Goal: Transaction & Acquisition: Purchase product/service

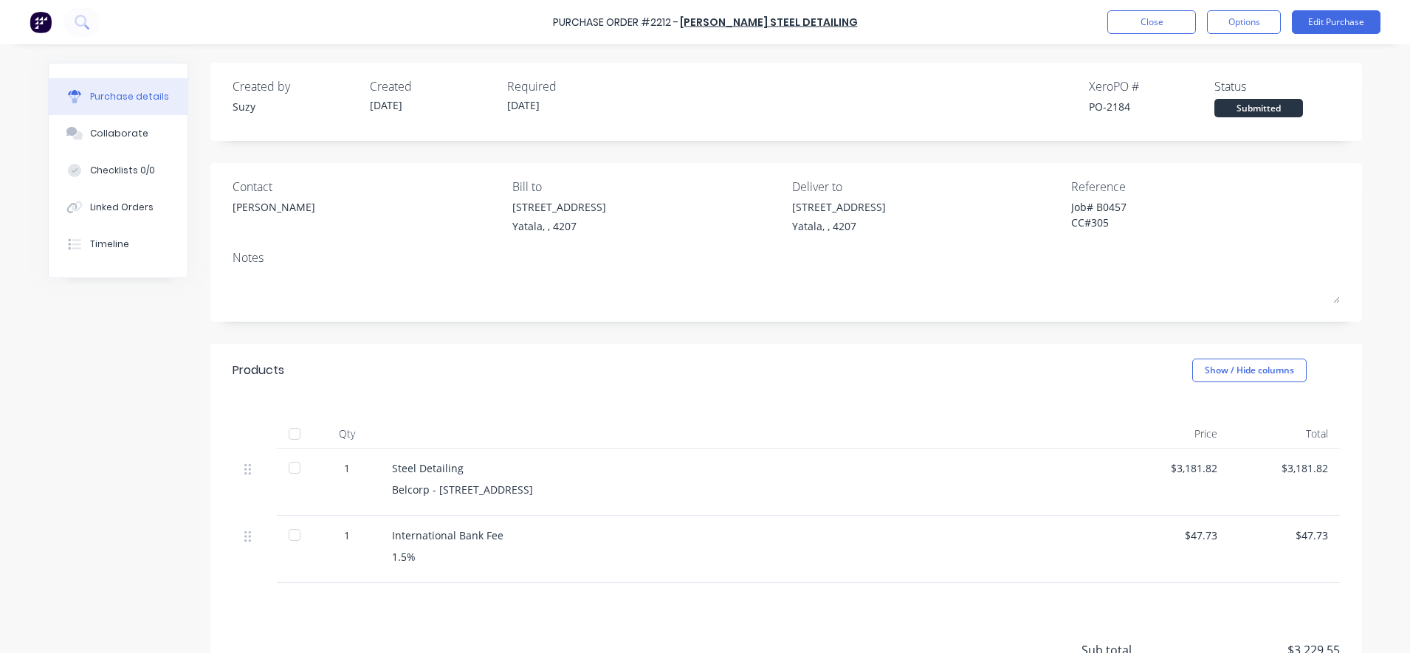
scroll to position [140, 0]
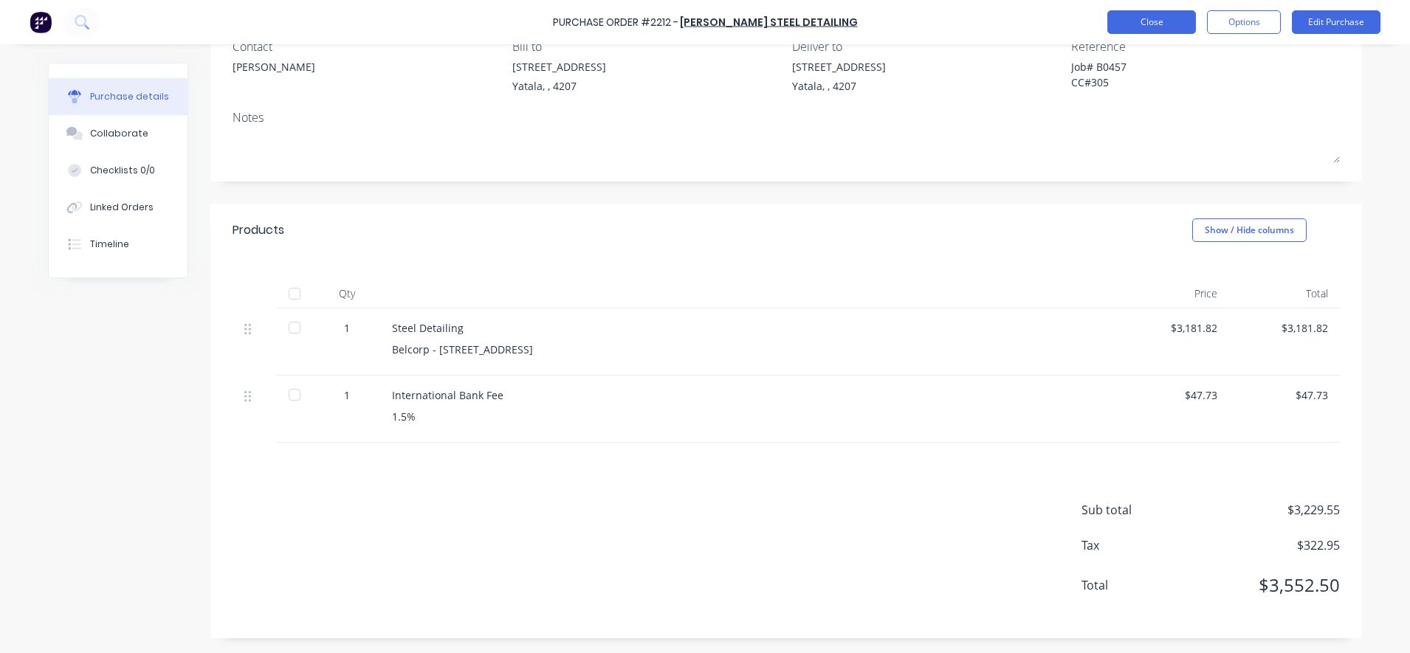
click at [1125, 17] on button "Close" at bounding box center [1152, 22] width 89 height 24
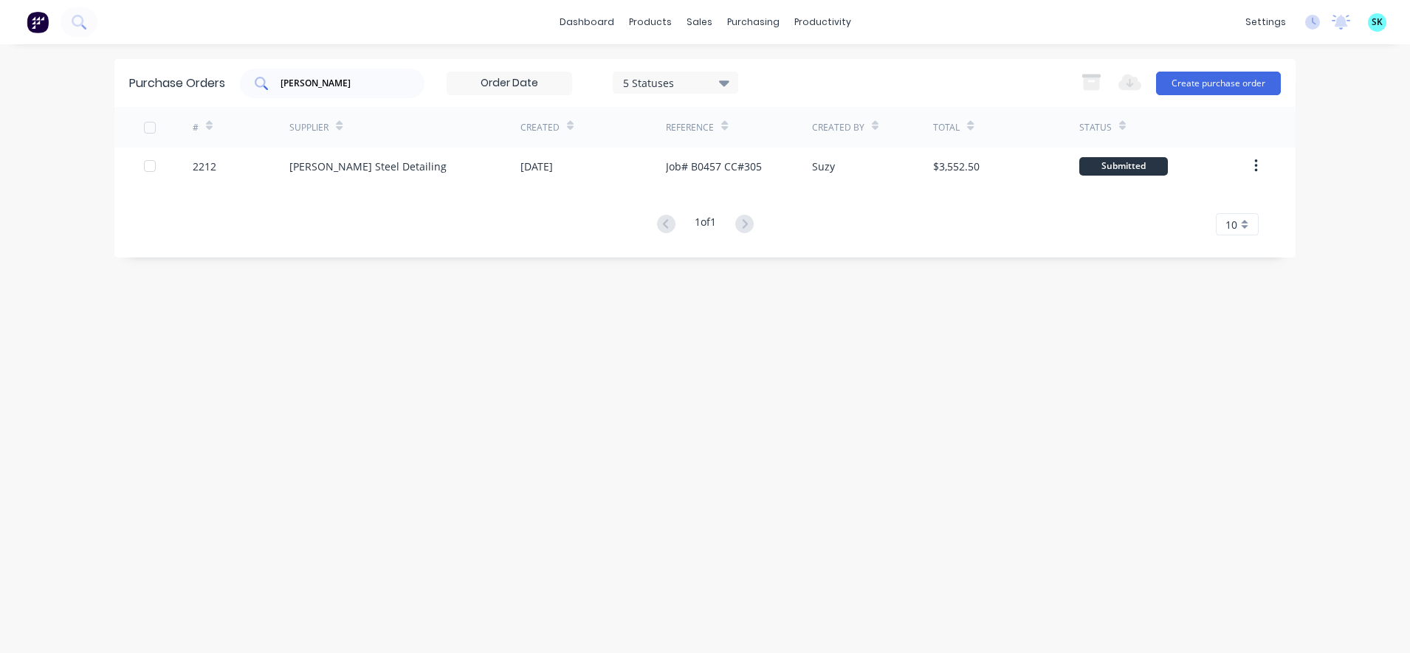
click at [388, 96] on div "[PERSON_NAME]" at bounding box center [332, 84] width 185 height 30
type input "j"
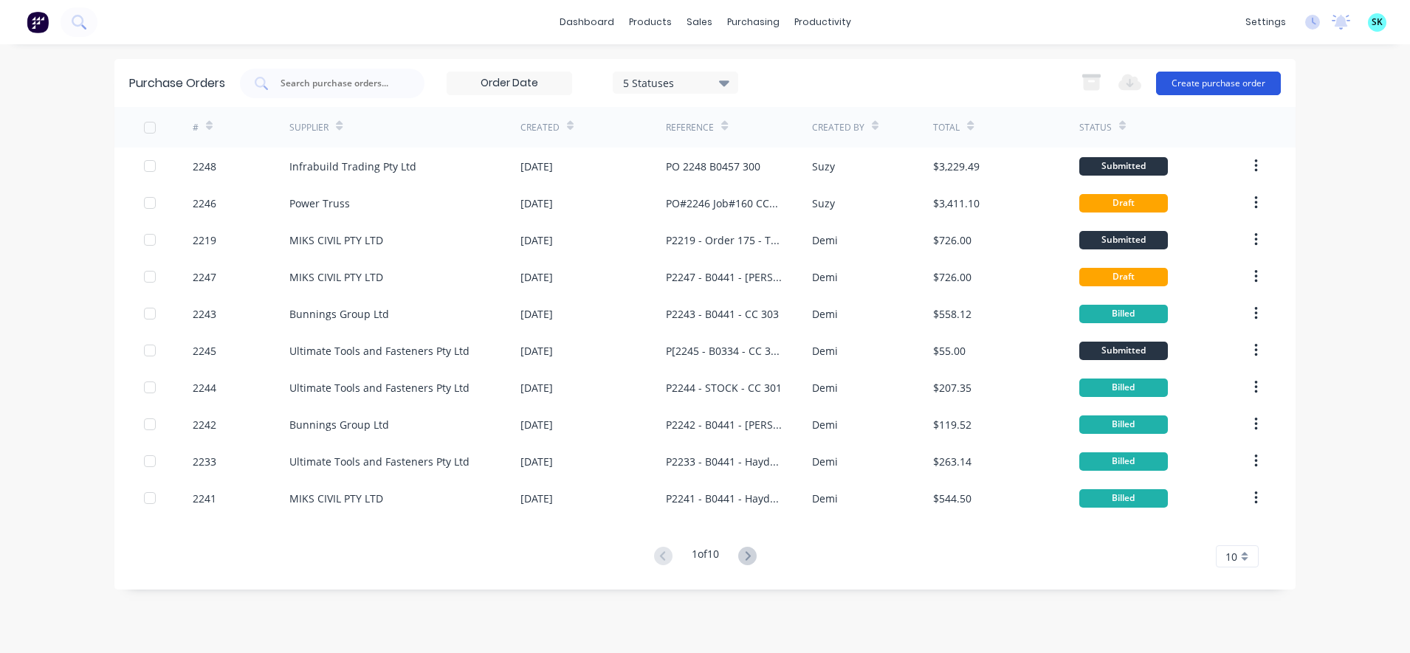
click at [1174, 80] on button "Create purchase order" at bounding box center [1218, 84] width 125 height 24
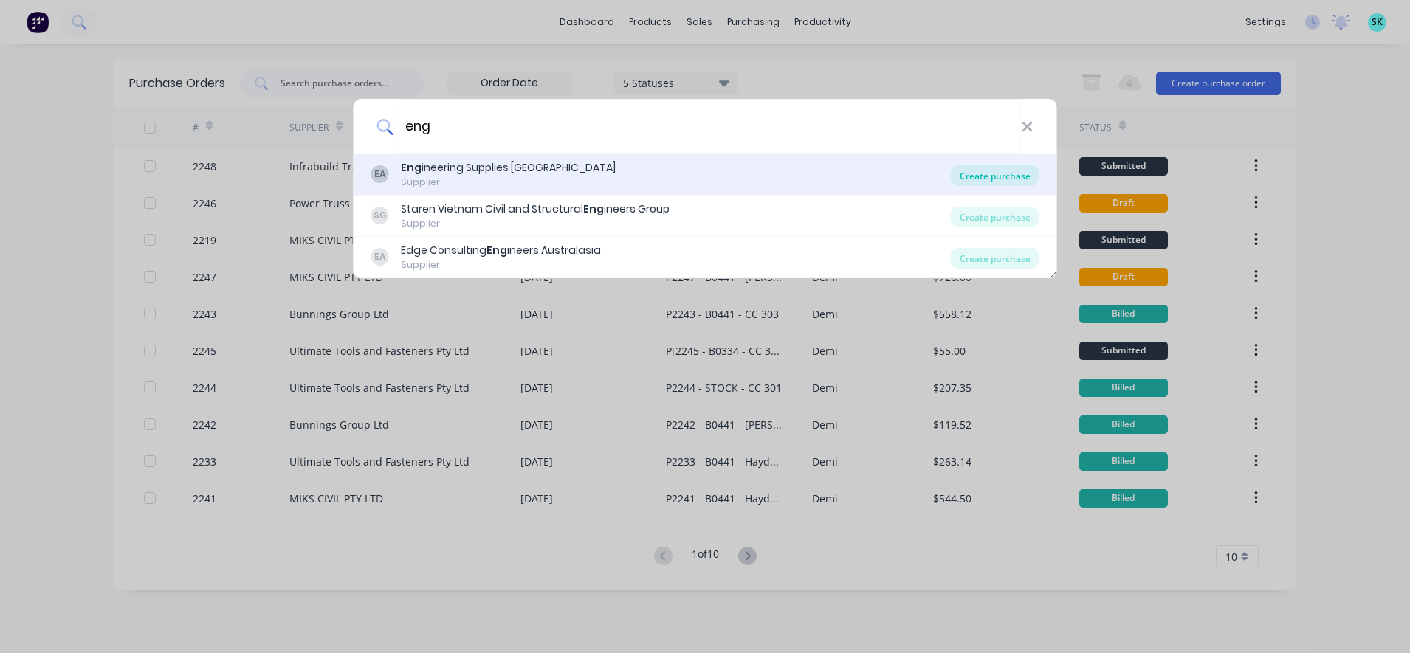
type input "eng"
click at [967, 171] on div "Create purchase" at bounding box center [995, 175] width 89 height 21
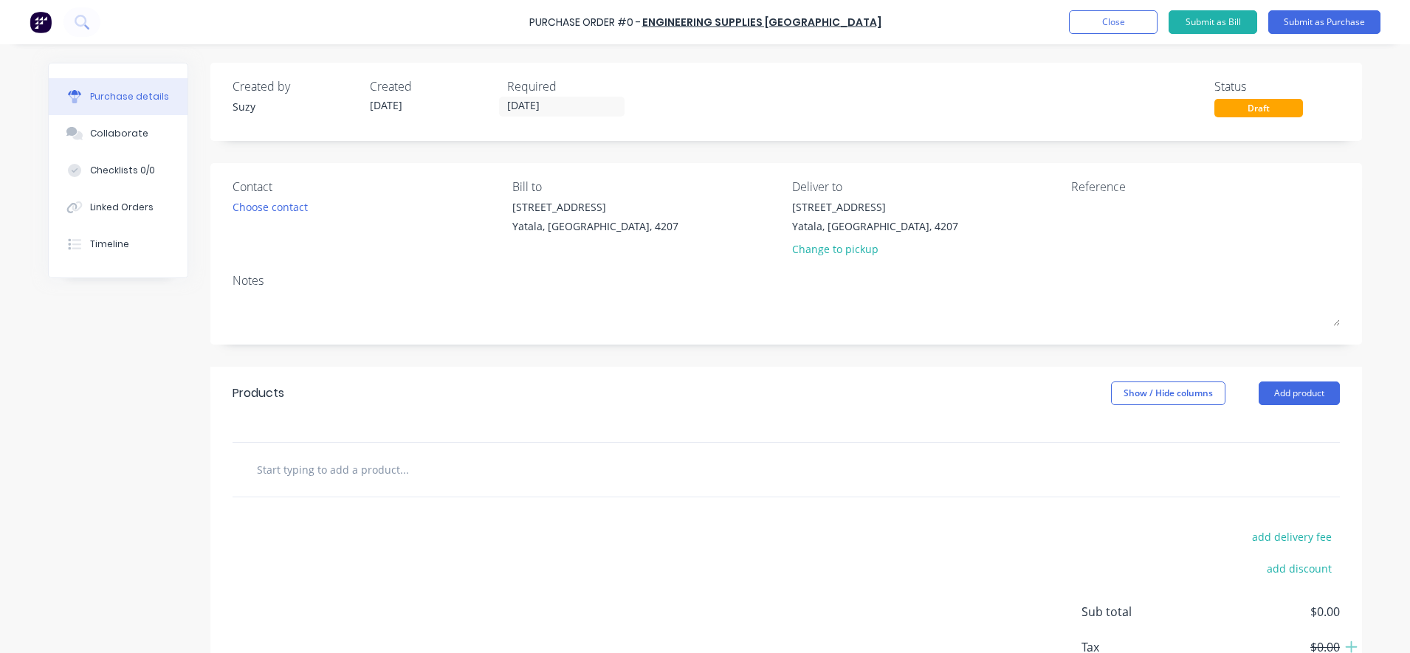
click at [446, 465] on input "text" at bounding box center [403, 470] width 295 height 30
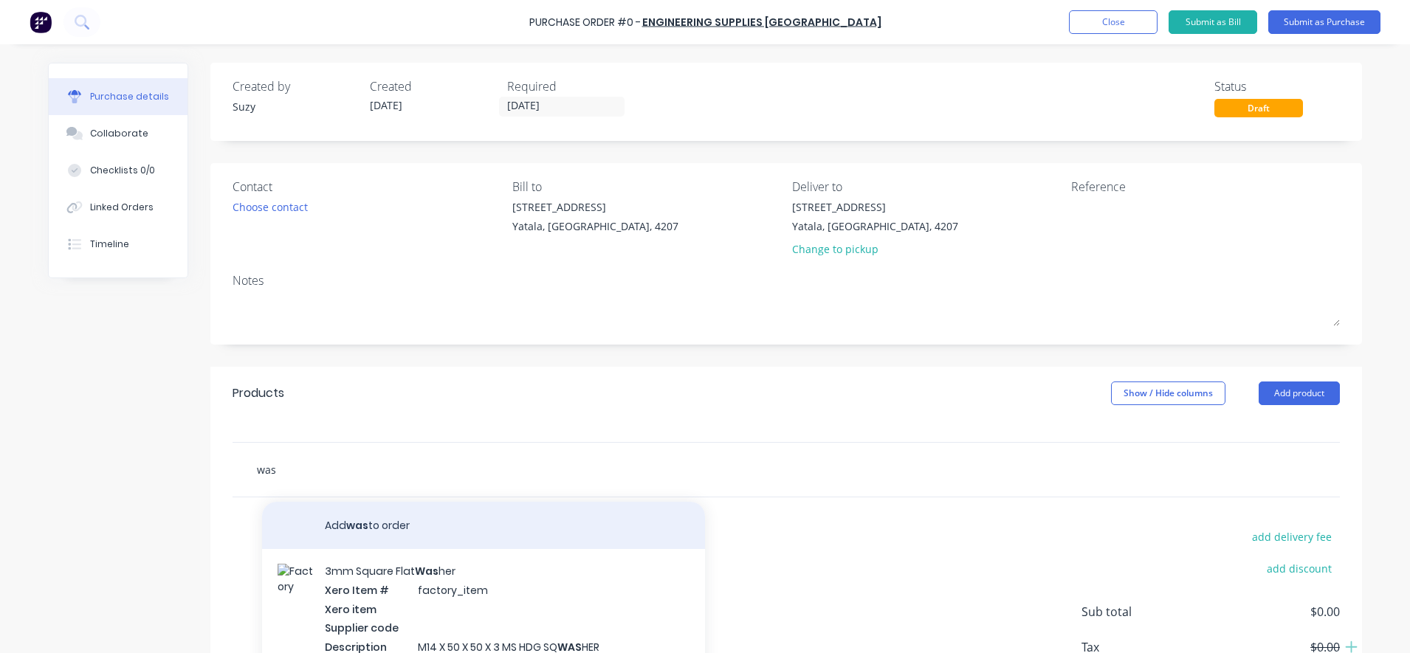
type input "was"
click at [395, 529] on button "Add was to order" at bounding box center [483, 525] width 443 height 47
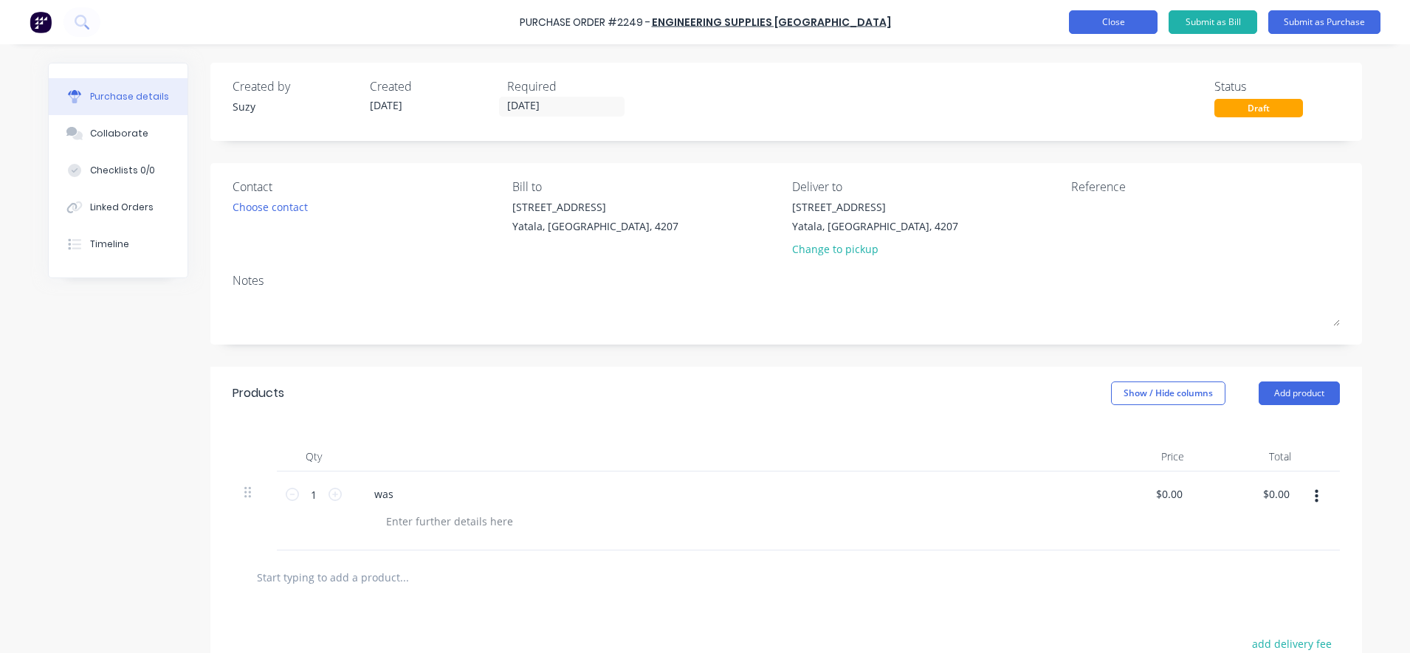
click at [1108, 27] on button "Close" at bounding box center [1113, 22] width 89 height 24
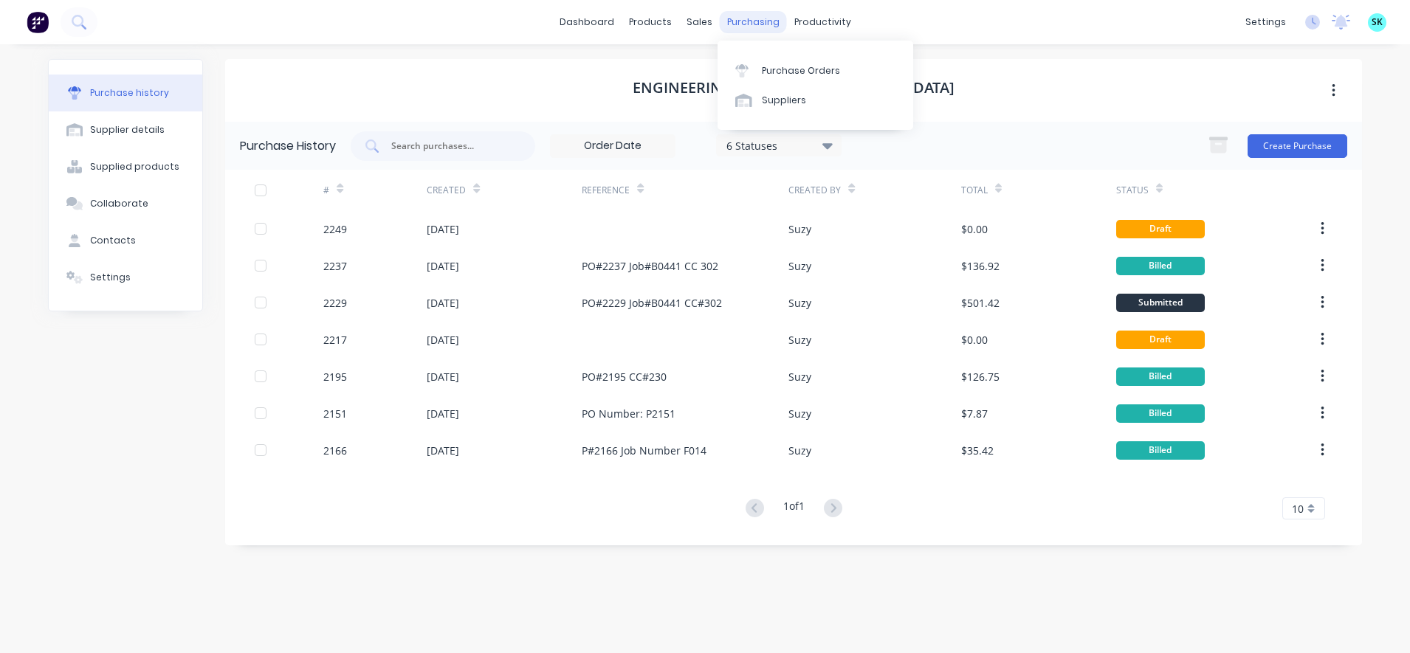
click at [726, 31] on div "purchasing" at bounding box center [753, 22] width 67 height 22
click at [752, 78] on link "Purchase Orders" at bounding box center [816, 70] width 196 height 30
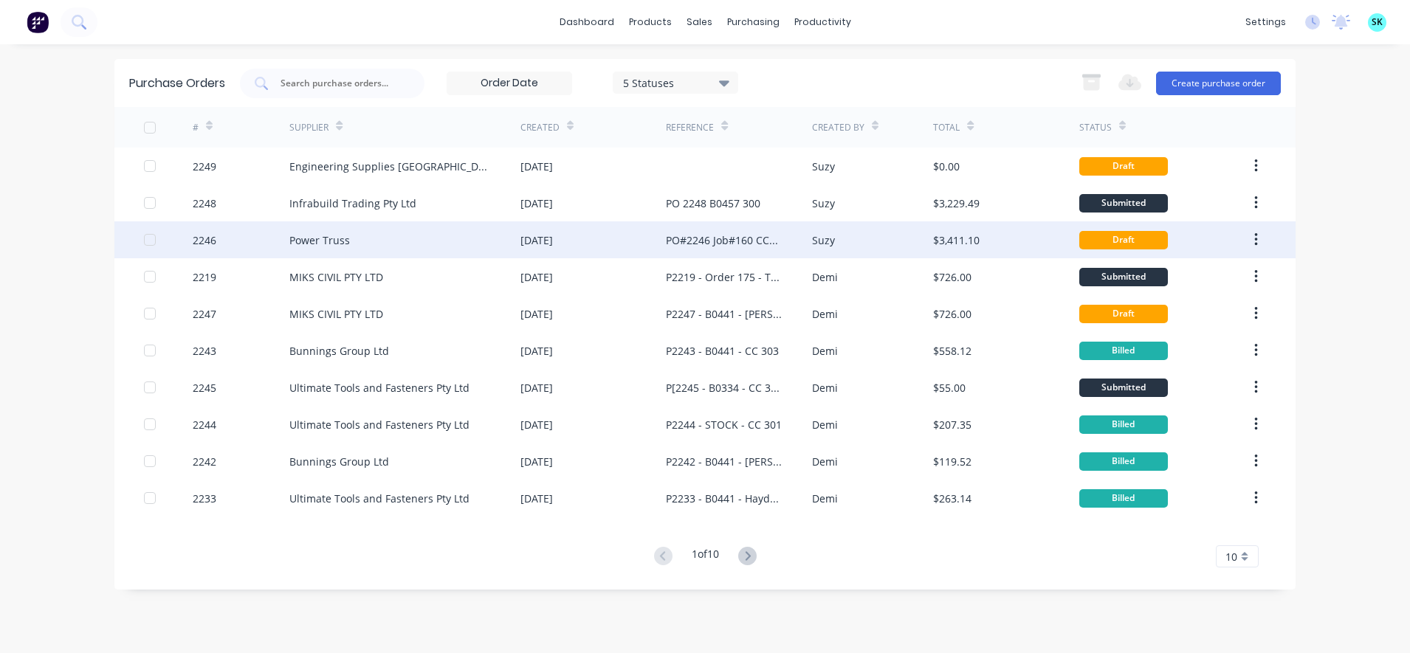
click at [593, 246] on div "[DATE]" at bounding box center [593, 240] width 145 height 37
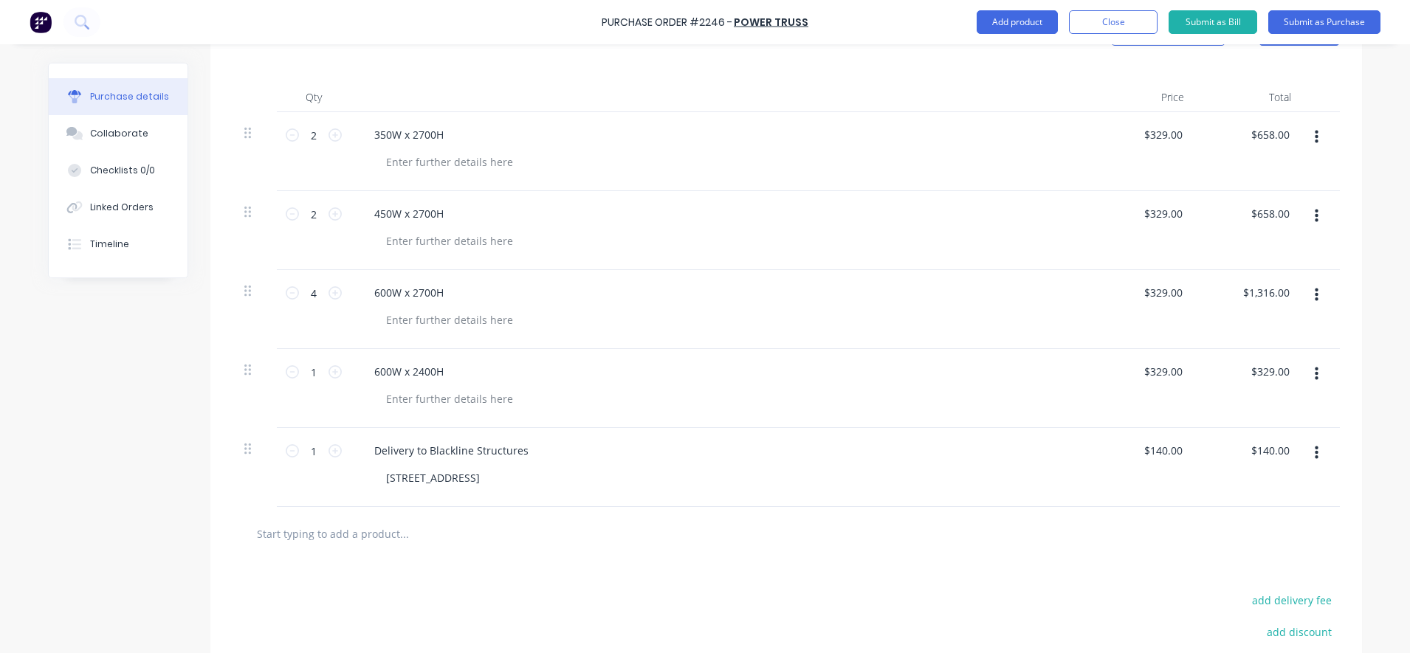
scroll to position [369, 0]
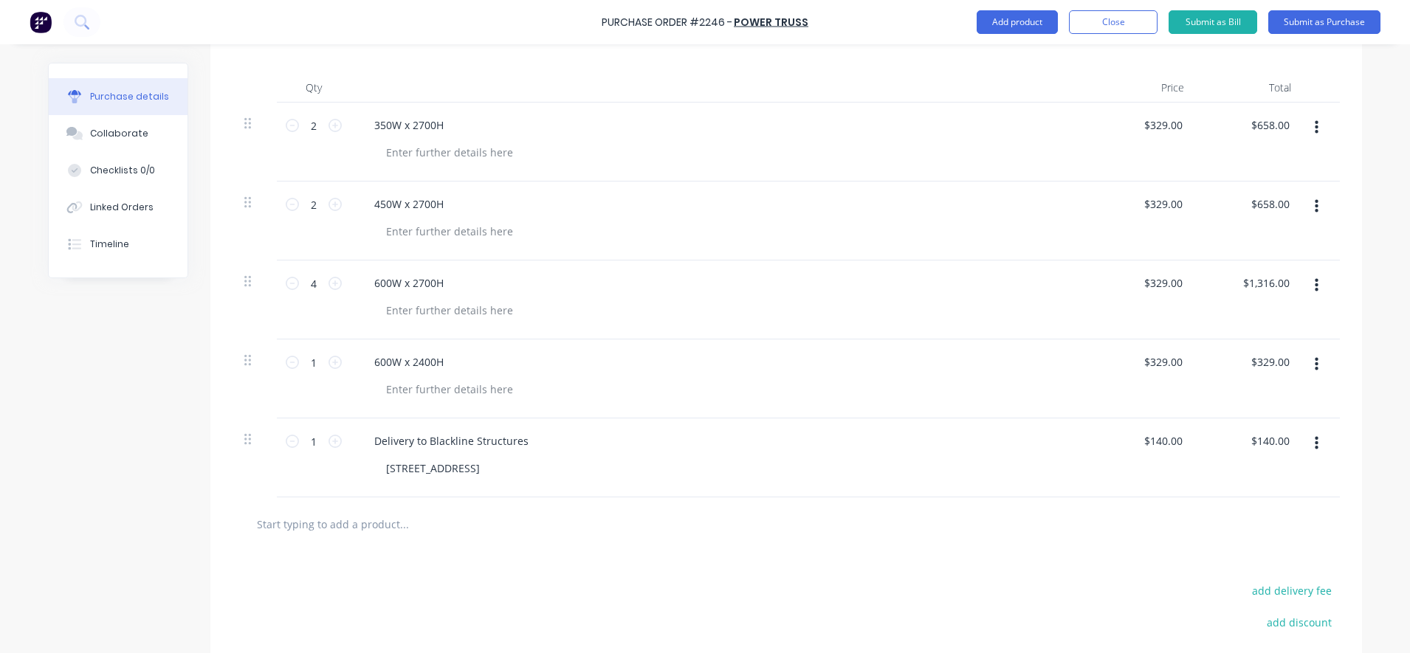
click at [327, 527] on input "text" at bounding box center [403, 524] width 295 height 30
type textarea "x"
type input "N"
type textarea "x"
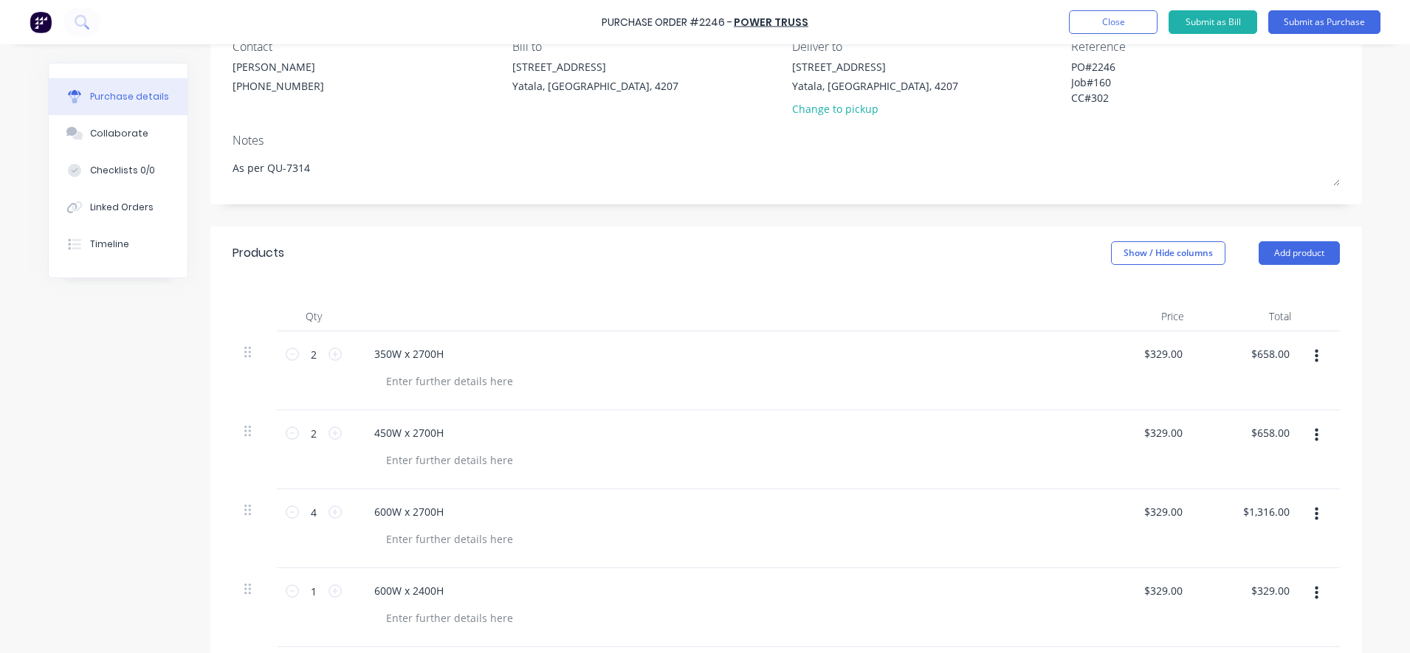
scroll to position [0, 0]
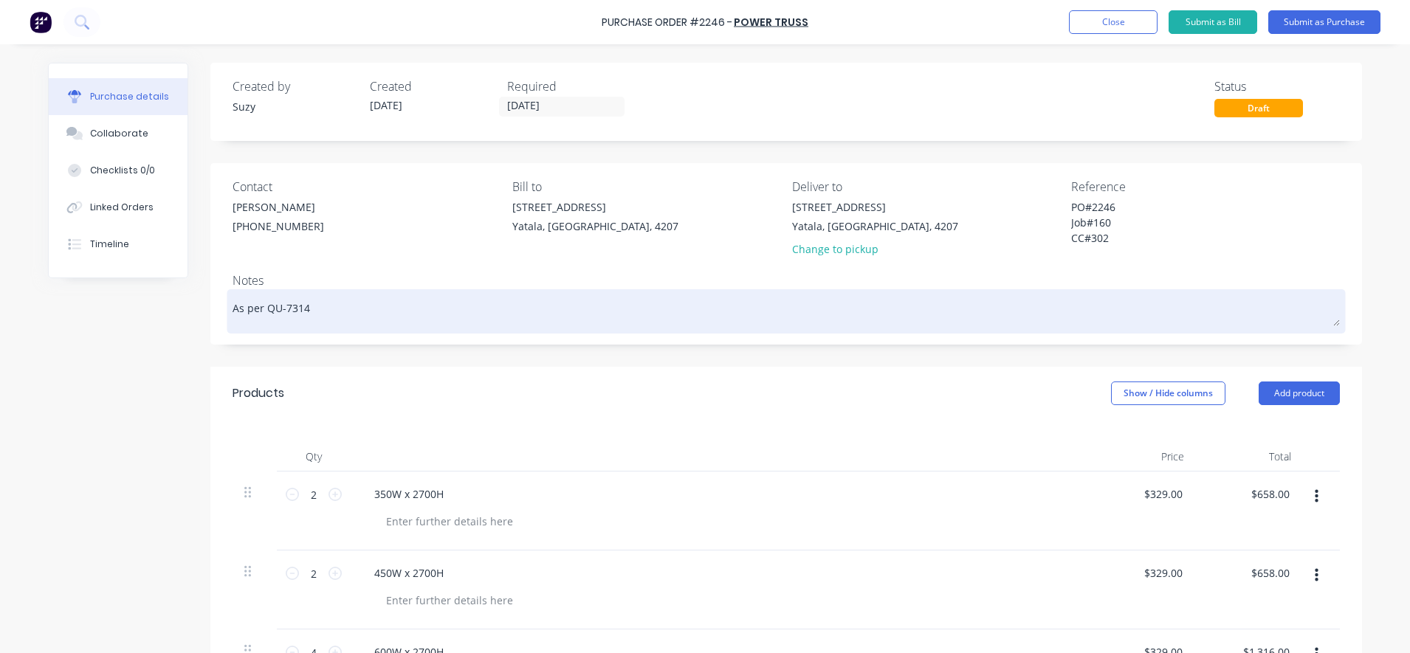
click at [380, 320] on textarea "As per QU-7314" at bounding box center [787, 309] width 1108 height 33
type textarea "x"
type textarea "As per QU-7314"
type textarea "x"
type textarea "As per QU-7314 -"
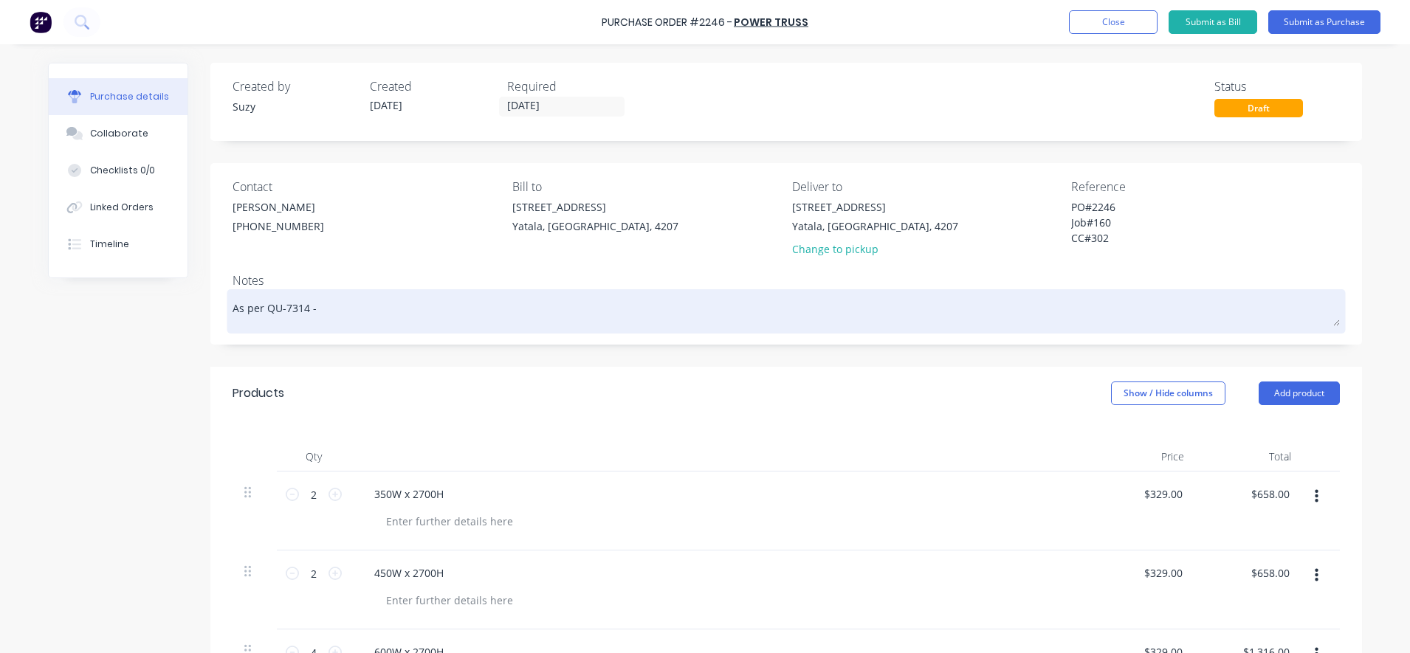
type textarea "x"
type textarea "As per QU-7314 -"
type textarea "x"
type textarea "As per QU-7314 - N"
type textarea "x"
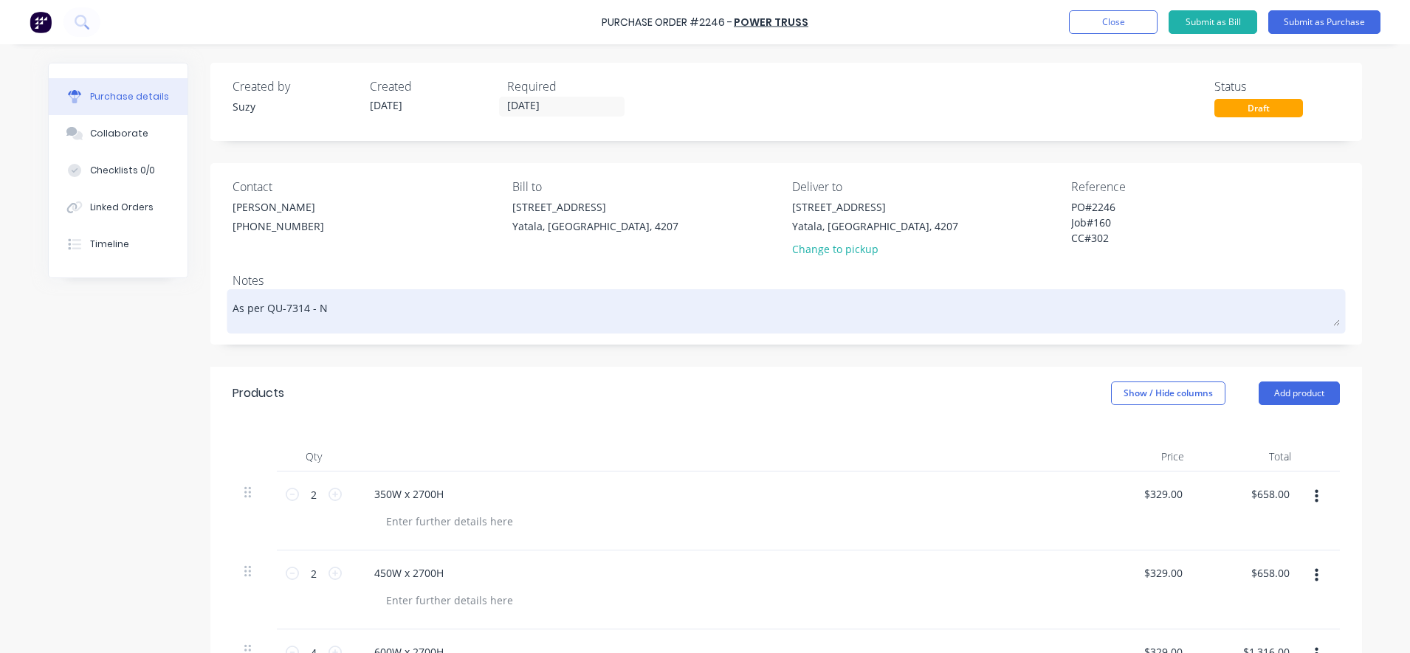
type textarea "As per QU-7314 - N"
type textarea "x"
type textarea "As per QU-7314 - N"
type textarea "x"
type textarea "As per QU-7314 - No"
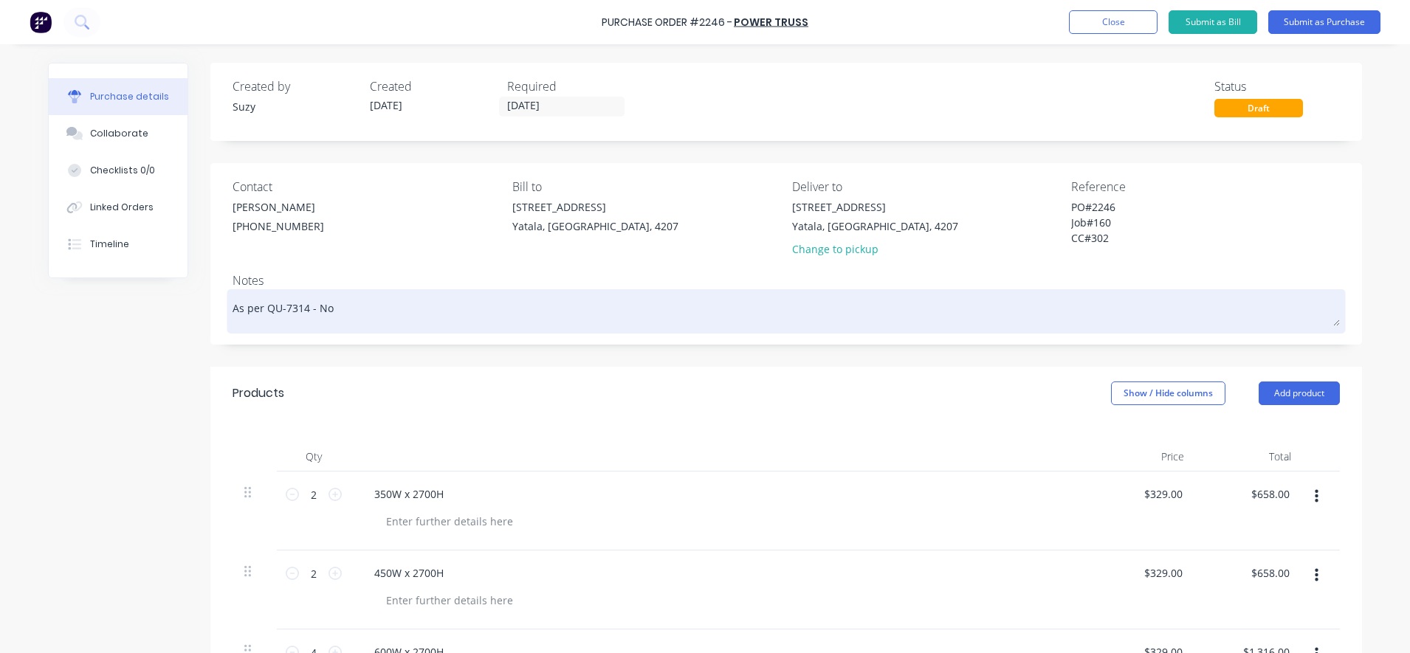
type textarea "x"
type textarea "As per QU-7314 - Non"
type textarea "x"
type textarea "As per QU-7314 - Non"
type textarea "x"
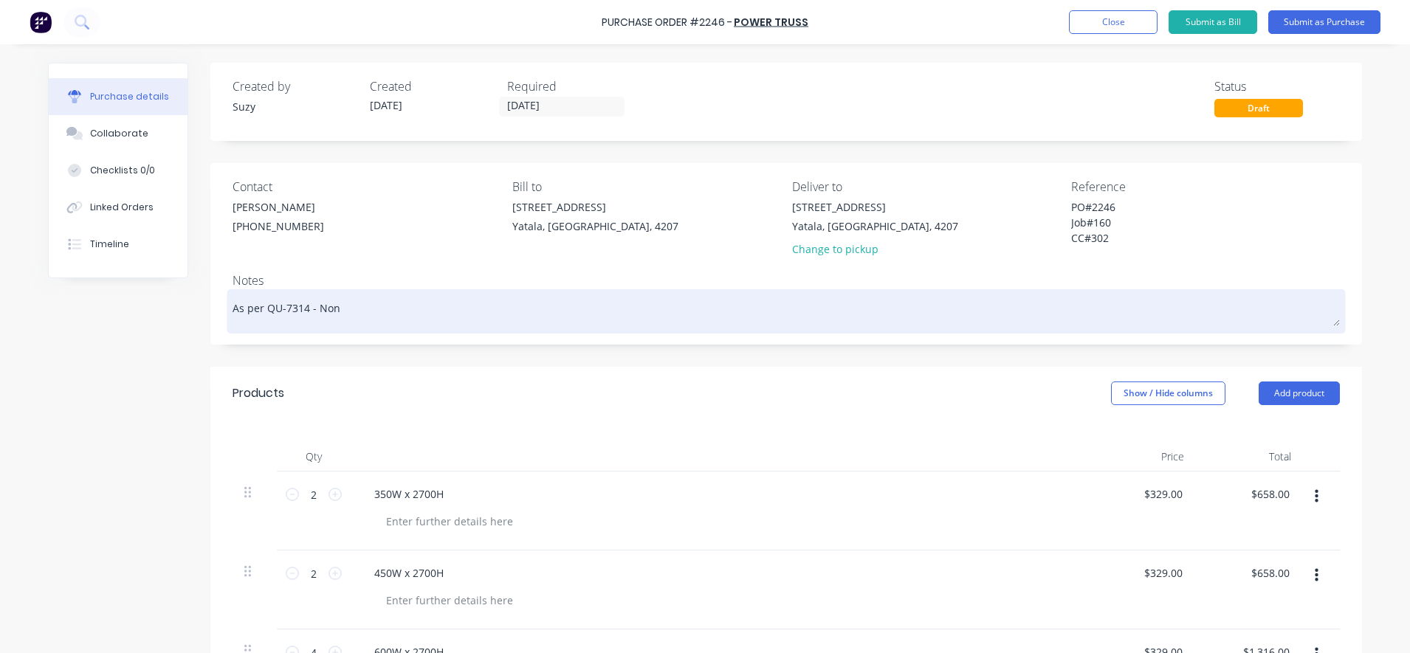
type textarea "As per QU-7314 - Non l"
type textarea "x"
type textarea "As per QU-7314 - Non lo"
type textarea "x"
type textarea "As per QU-7314 - Non loa"
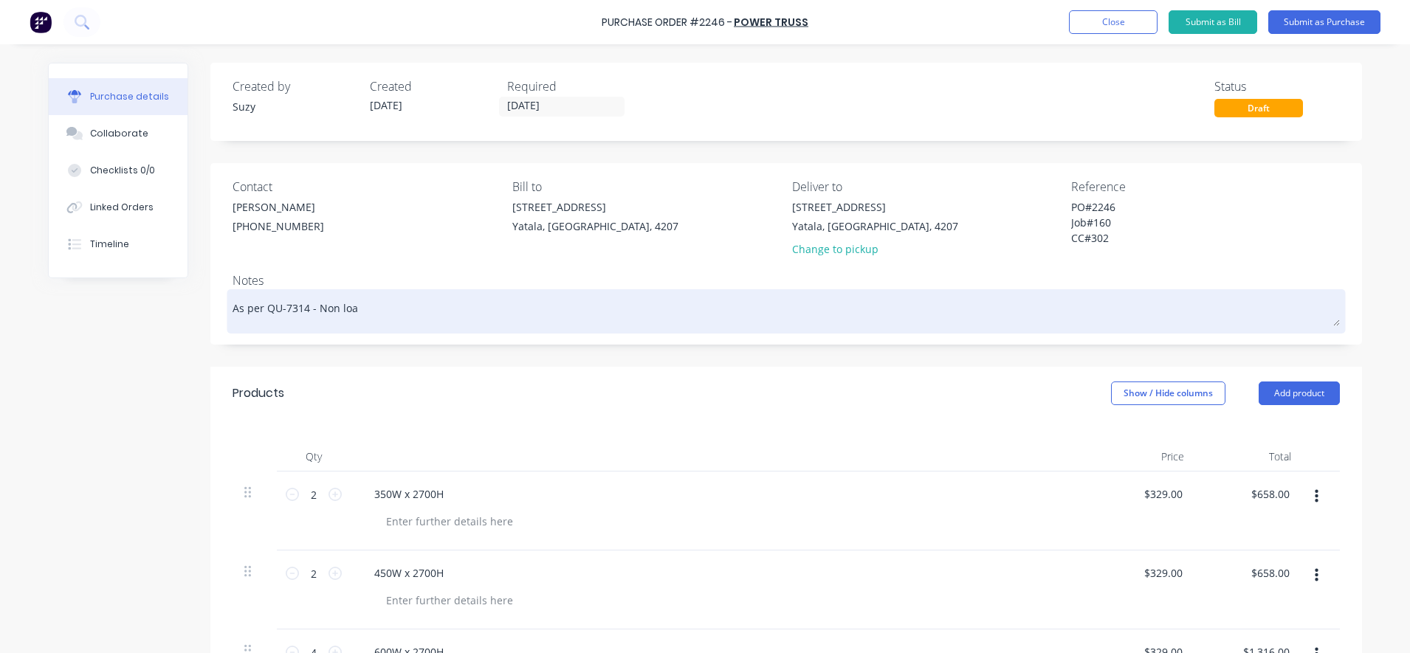
type textarea "x"
type textarea "As per QU-7314 - Non load"
type textarea "x"
type textarea "As per QU-7314 - Non load"
type textarea "x"
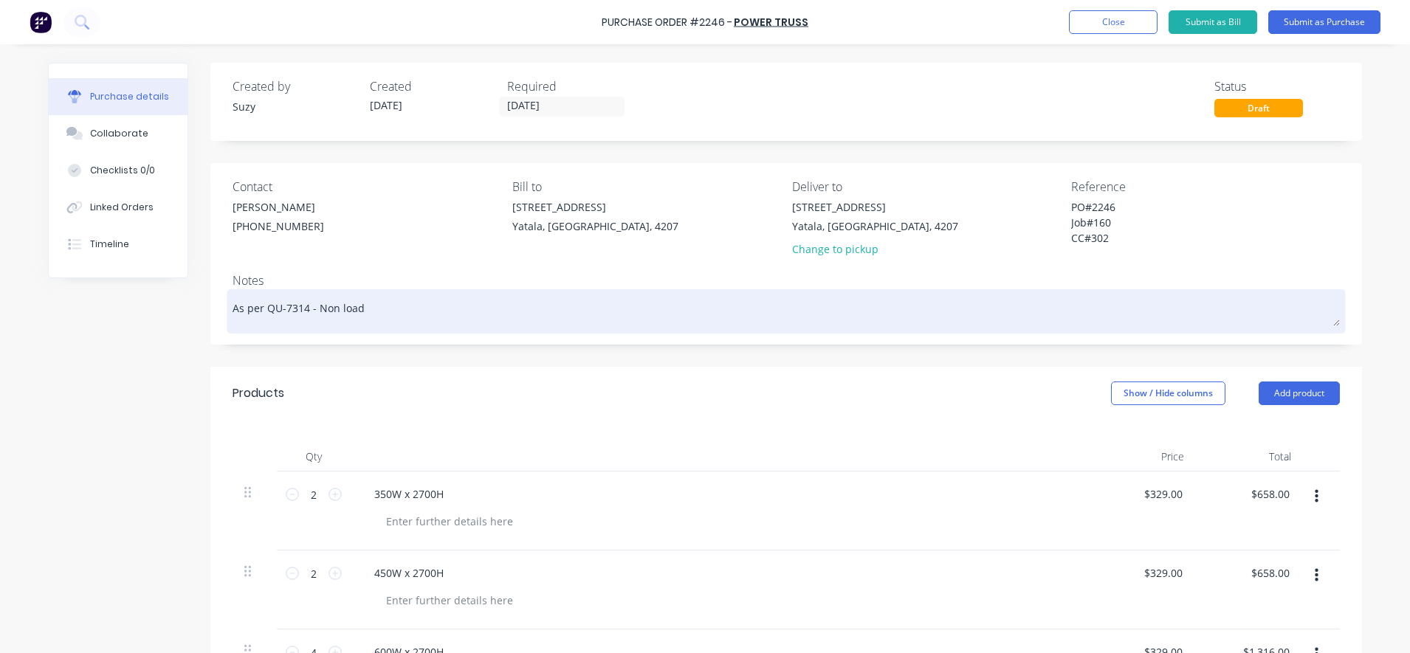
type textarea "As per QU-7314 - Non load b"
type textarea "x"
type textarea "As per QU-7314 - Non load be"
type textarea "x"
type textarea "As per QU-7314 - Non load bea"
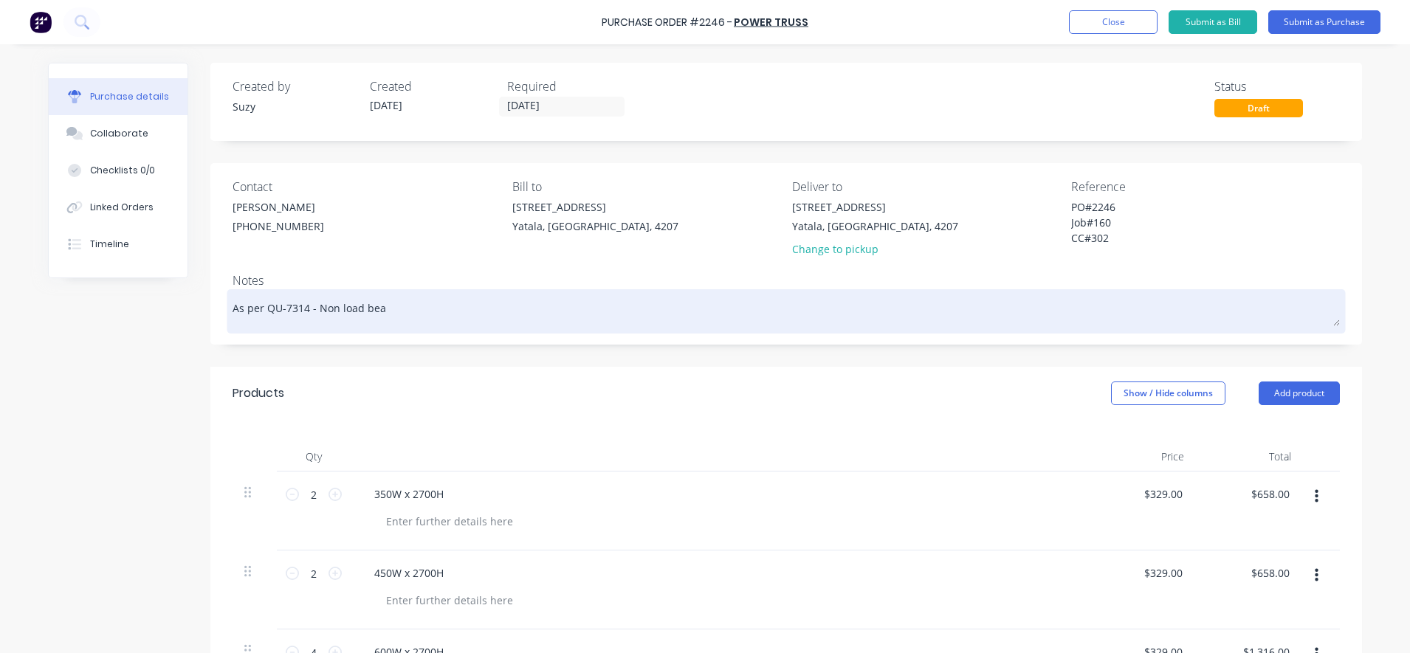
type textarea "x"
type textarea "As per QU-7314 - Non load bear"
type textarea "x"
type textarea "As per QU-7314 - Non load beari"
type textarea "x"
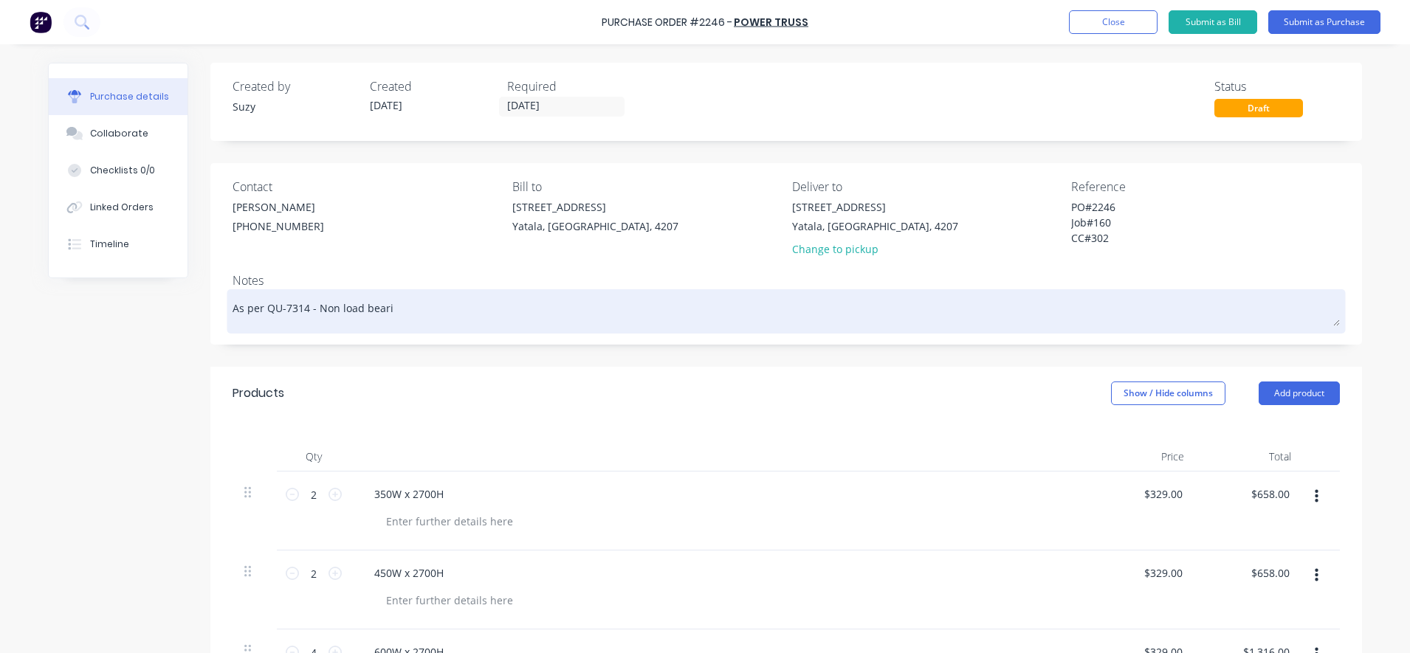
type textarea "As per QU-7314 - Non load bear"
type textarea "x"
type textarea "As per QU-7314 - Non load bea"
type textarea "x"
type textarea "As per QU-7314 - Non load be"
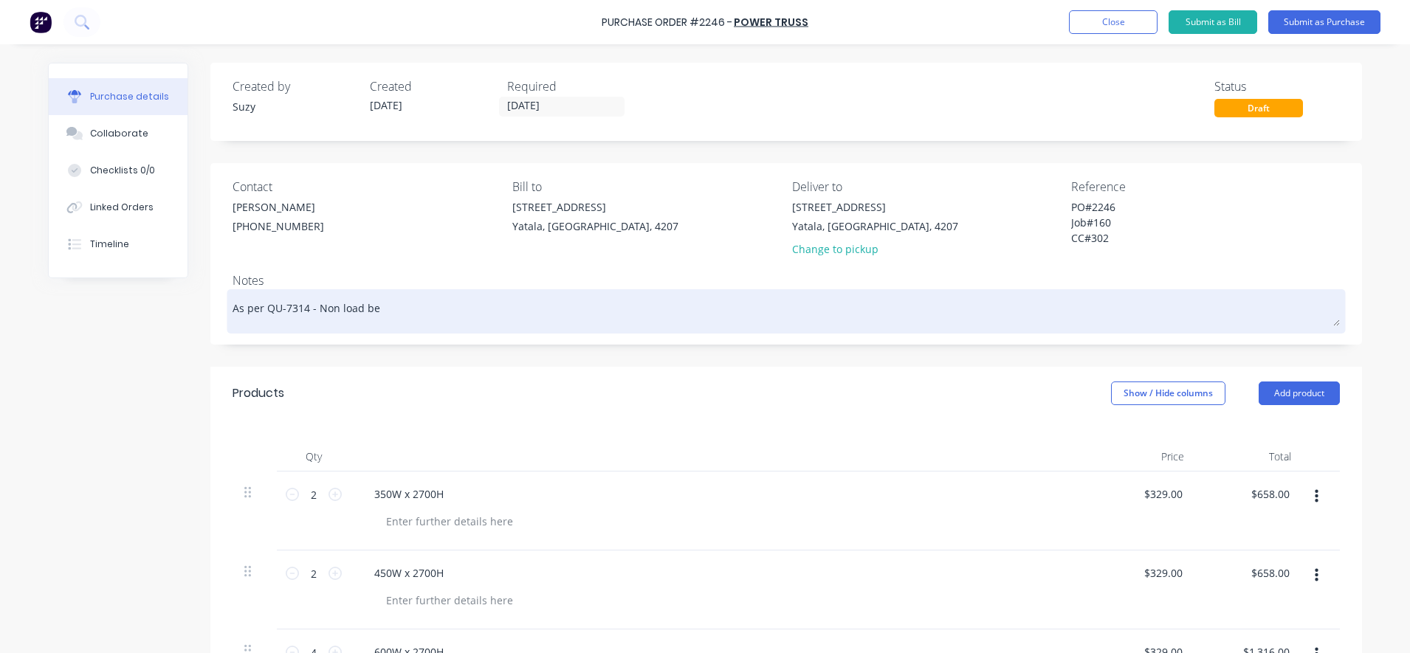
type textarea "x"
type textarea "As per QU-7314 - Non load b"
type textarea "x"
type textarea "As per QU-7314 - Non load ba"
type textarea "x"
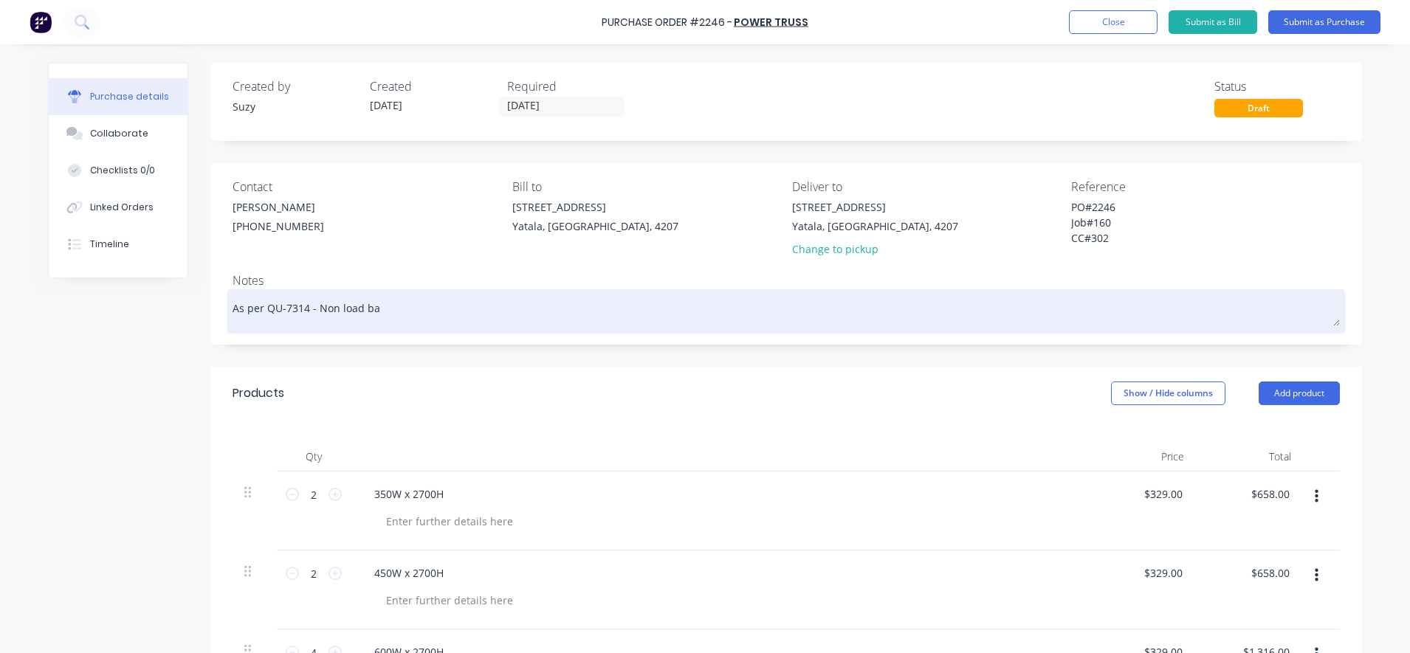
type textarea "As per QU-7314 - Non load bar"
type textarea "x"
type textarea "As per QU-7314 - Non load bari"
type textarea "x"
type textarea "As per QU-7314 - Non load barin"
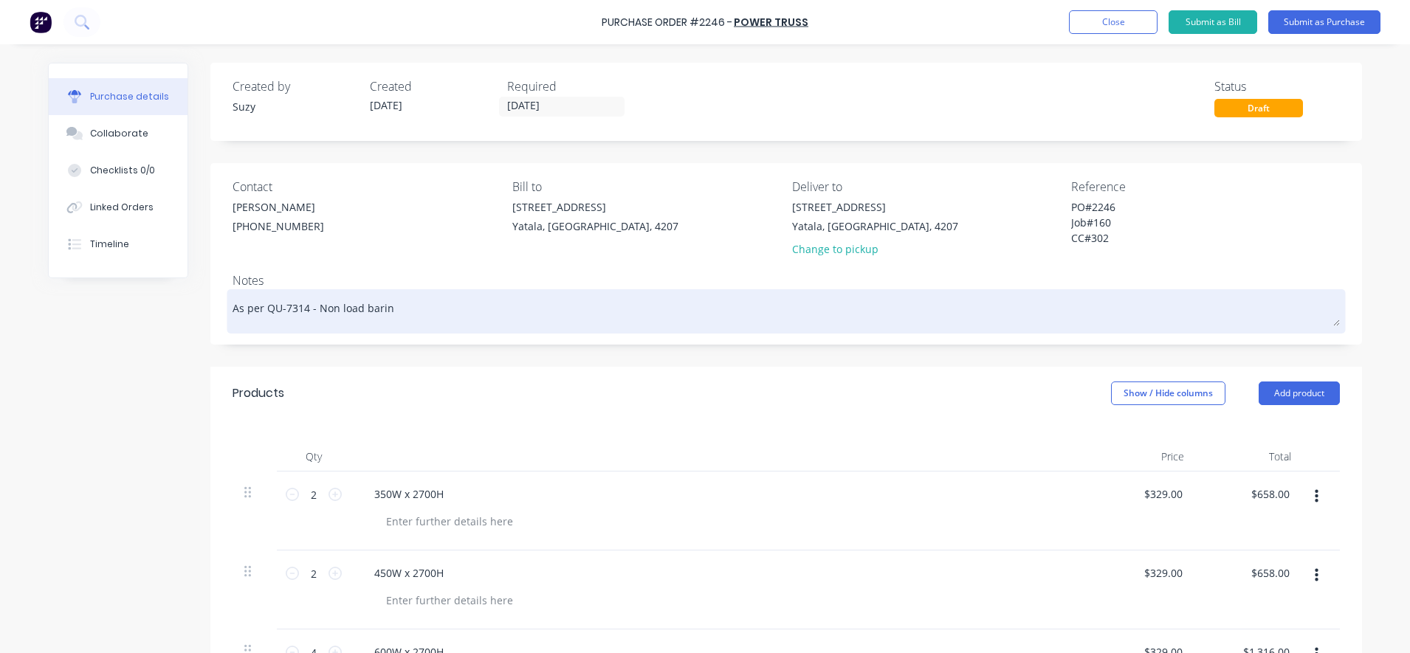
type textarea "x"
type textarea "As per QU-7314 - Non load bari"
type textarea "x"
type textarea "As per QU-7314 - Non load bar"
type textarea "x"
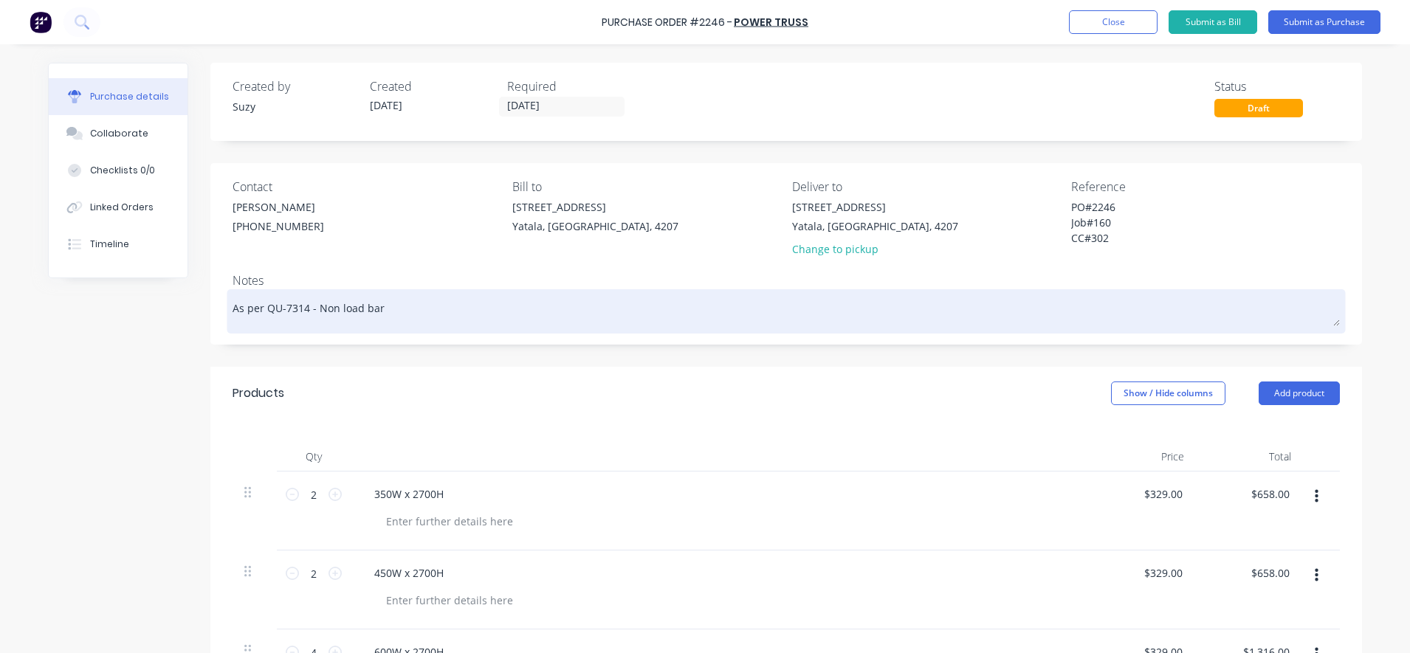
type textarea "As per QU-7314 - Non load ba"
type textarea "x"
type textarea "As per QU-7314 - Non load b"
type textarea "x"
type textarea "As per QU-7314 - Non load be"
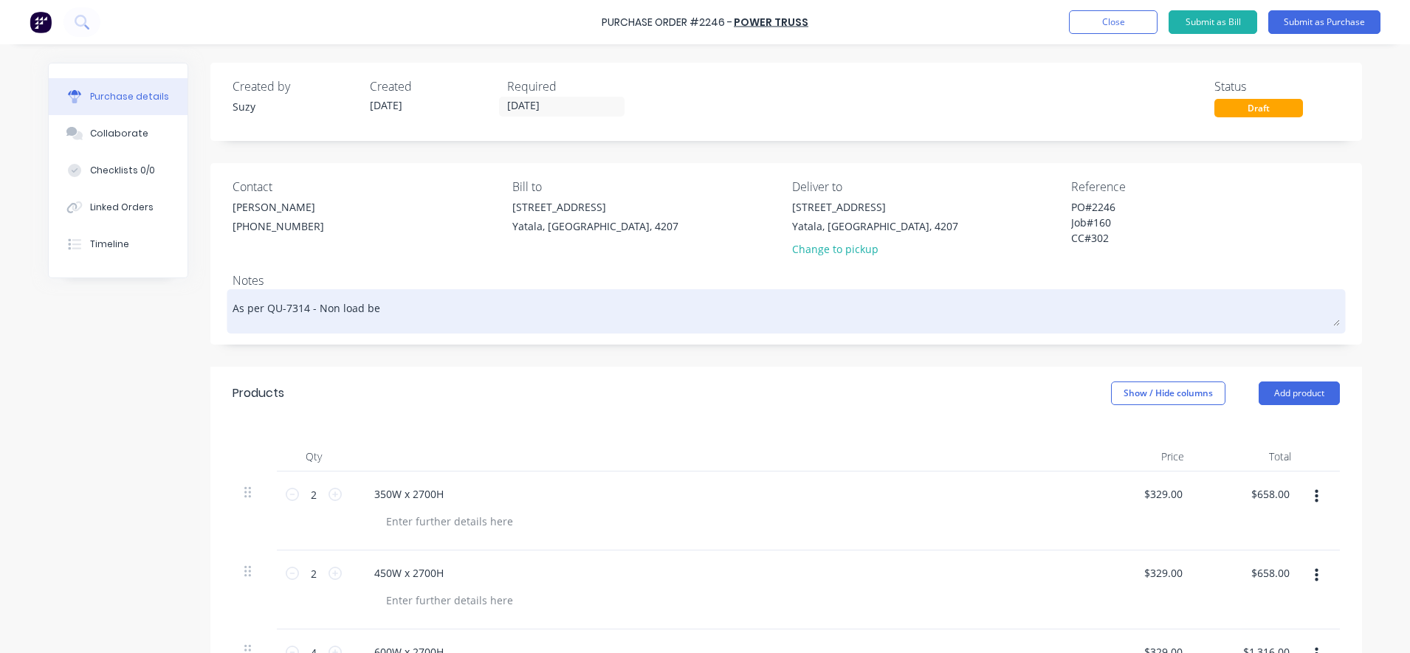
type textarea "x"
type textarea "As per QU-7314 - Non load bea"
type textarea "x"
type textarea "As per QU-7314 - Non load bear"
type textarea "x"
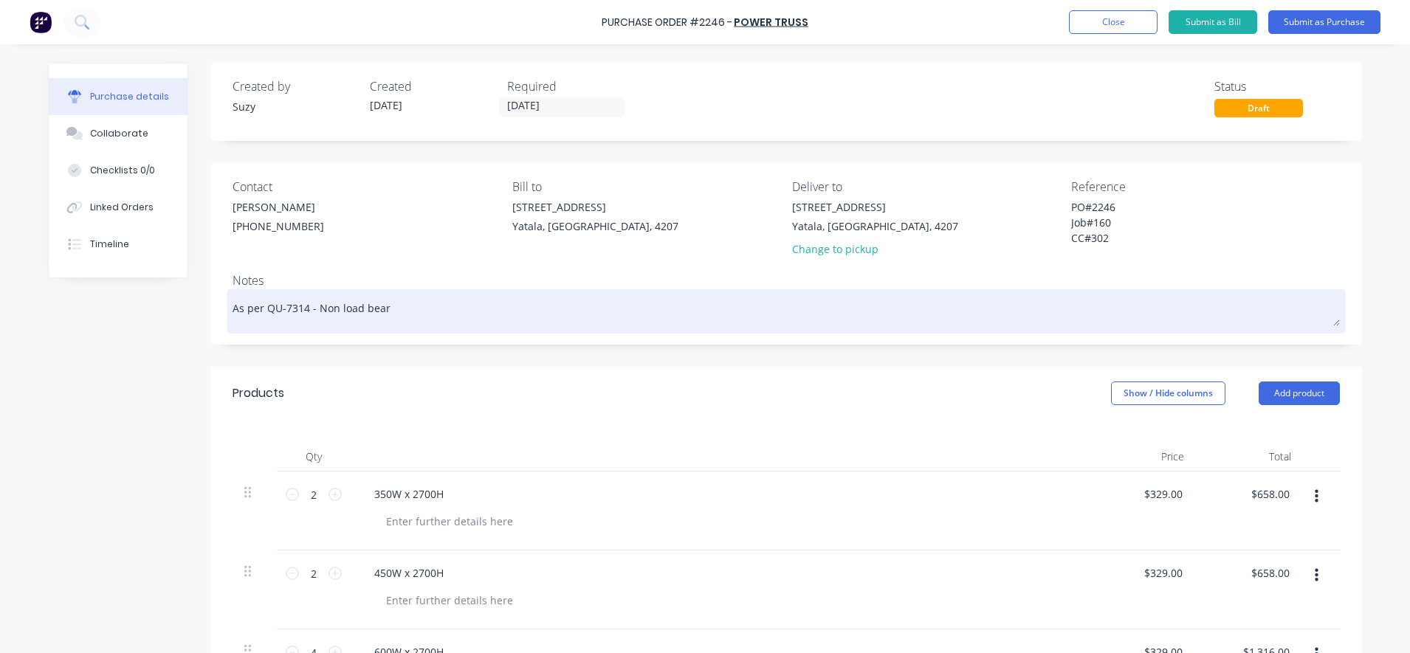
type textarea "As per QU-7314 - Non load beari"
type textarea "x"
type textarea "As per QU-7314 - Non load bearin"
type textarea "x"
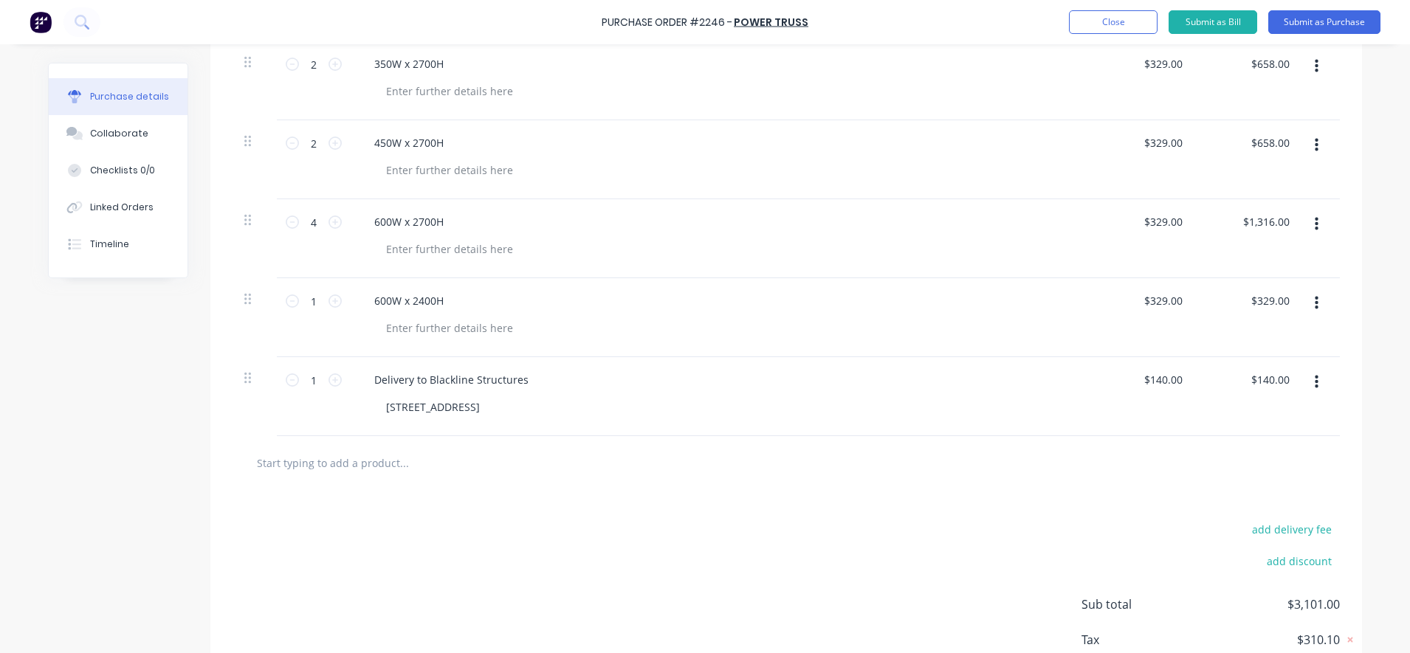
scroll to position [525, 0]
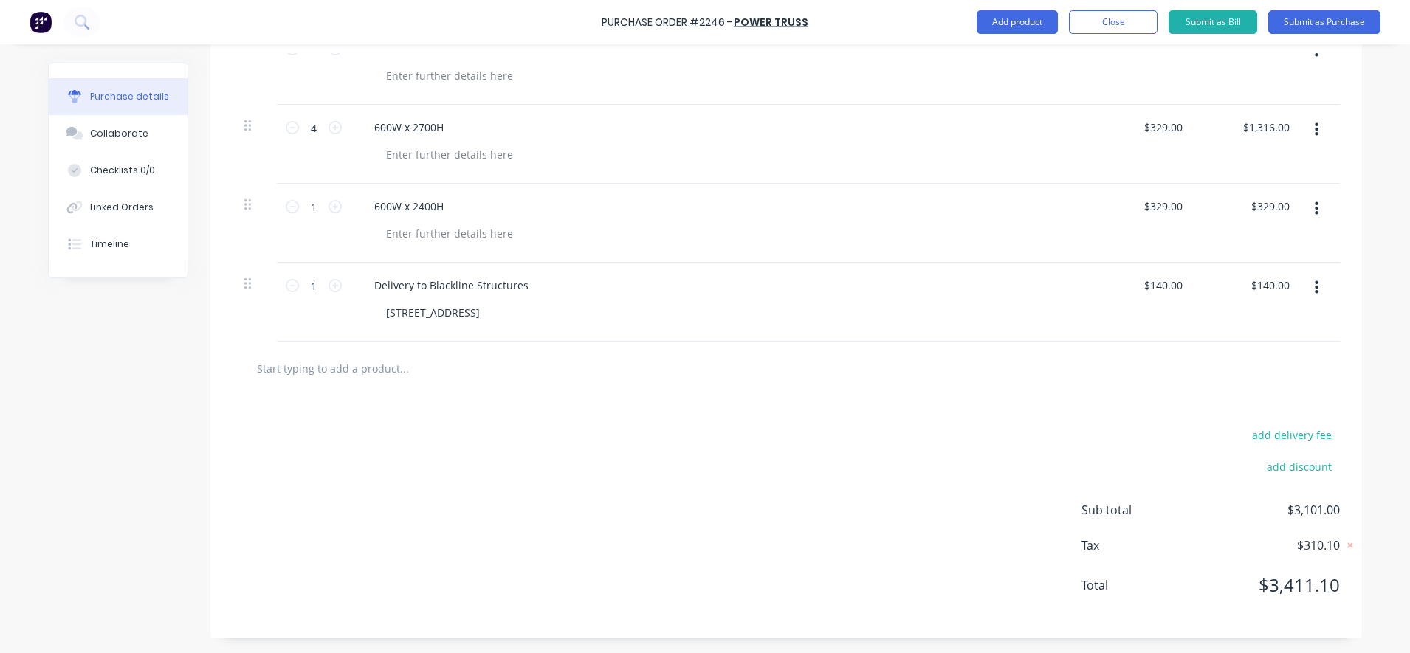
type textarea "As per QU-7314 - Non load bearing"
type textarea "x"
type textarea "As per QU-7314 - Non load bearing"
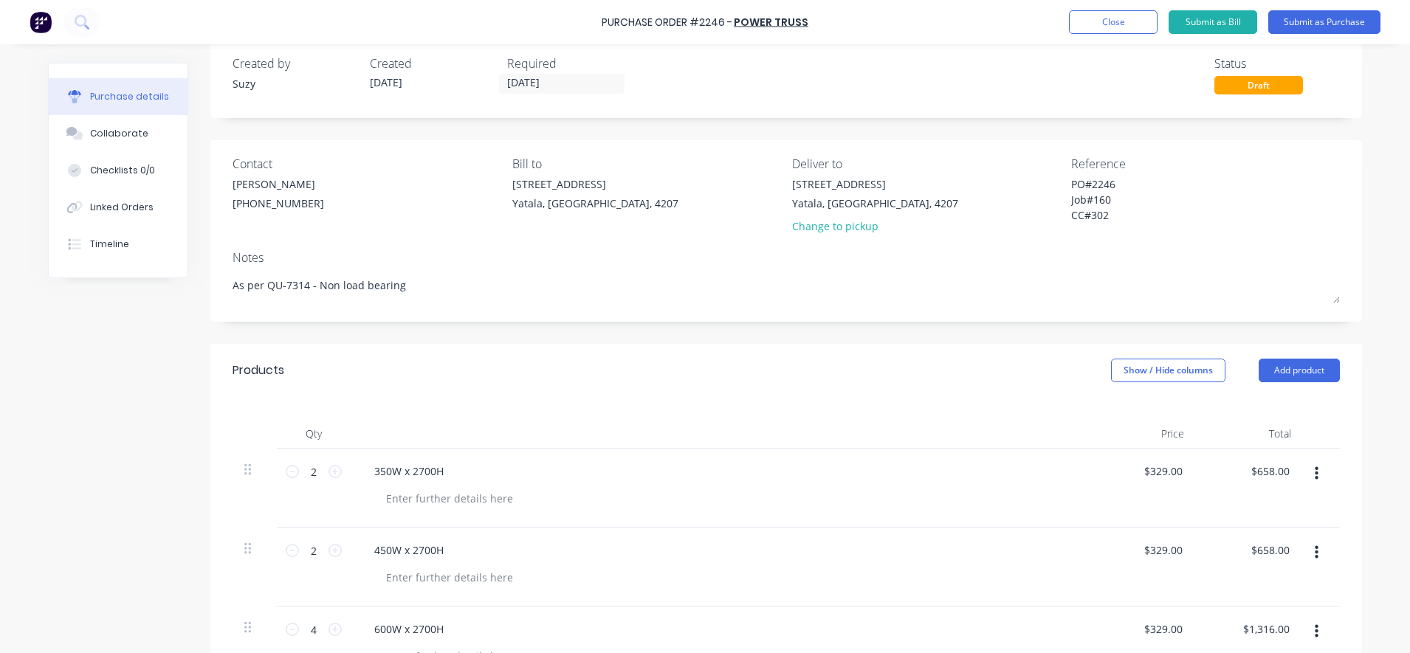
scroll to position [0, 0]
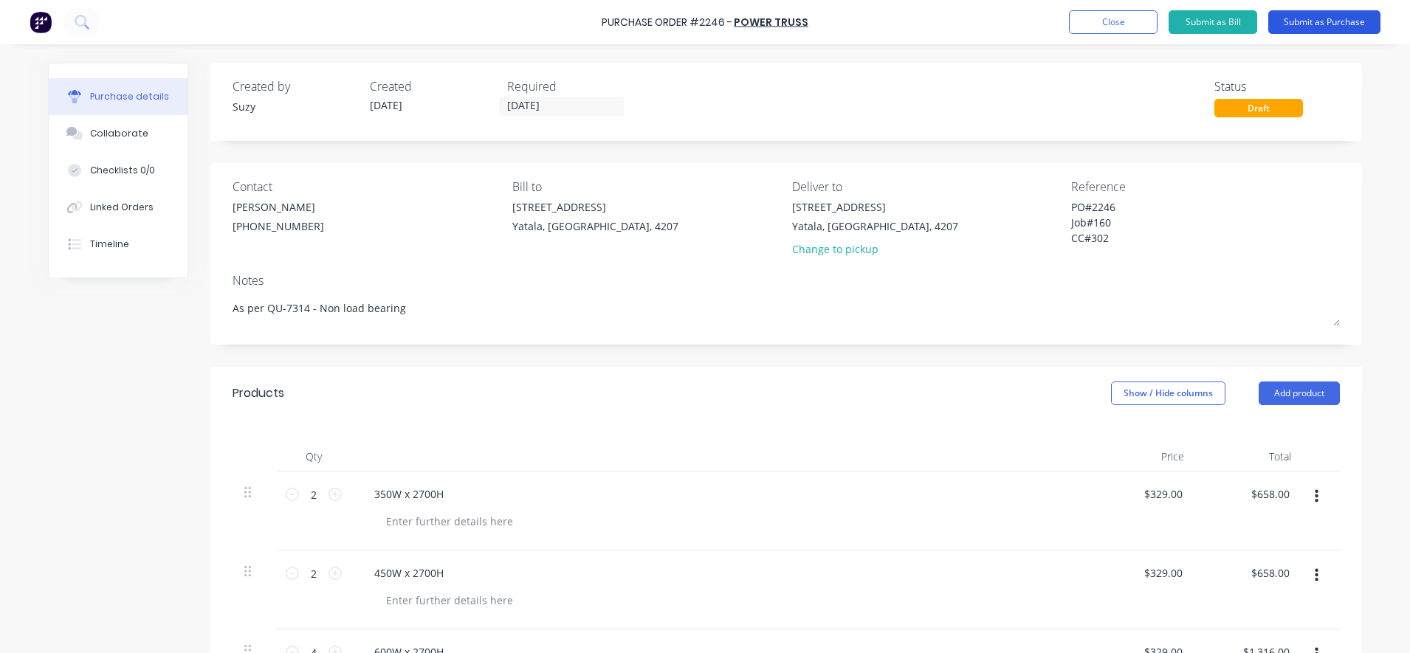
click at [1337, 21] on button "Submit as Purchase" at bounding box center [1325, 22] width 112 height 24
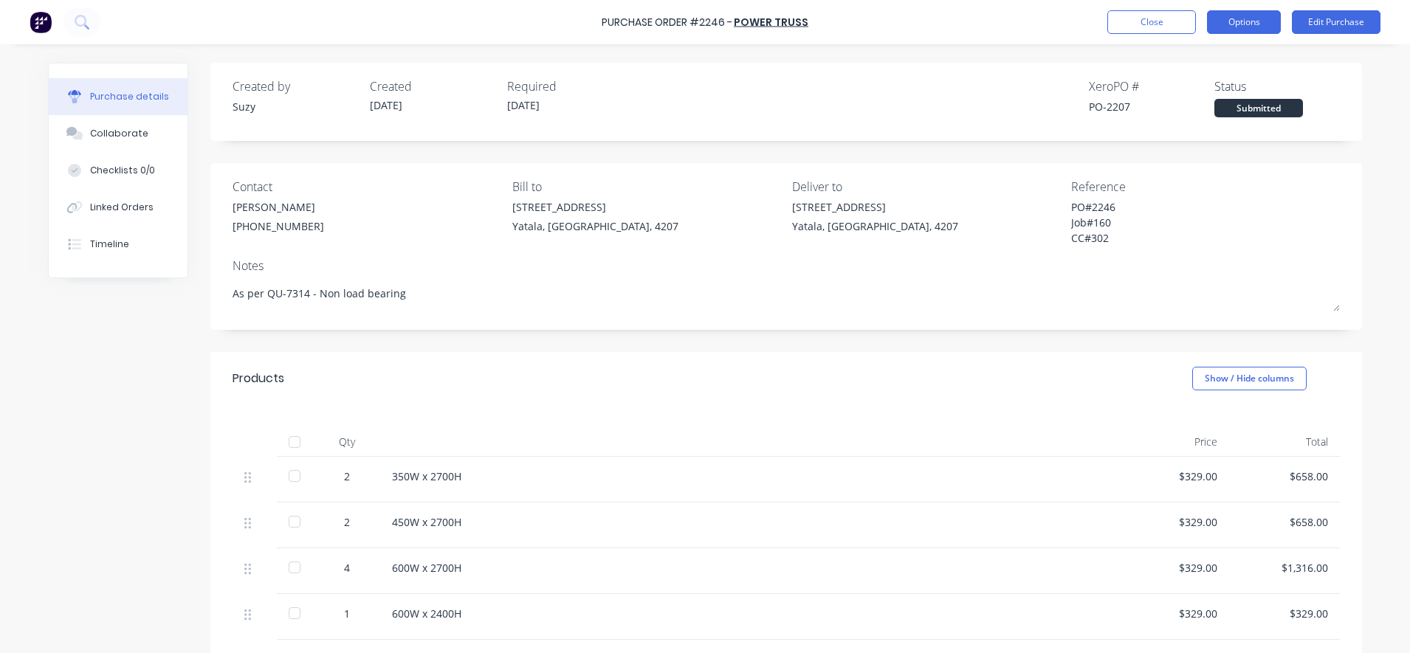
click at [1235, 24] on button "Options" at bounding box center [1244, 22] width 74 height 24
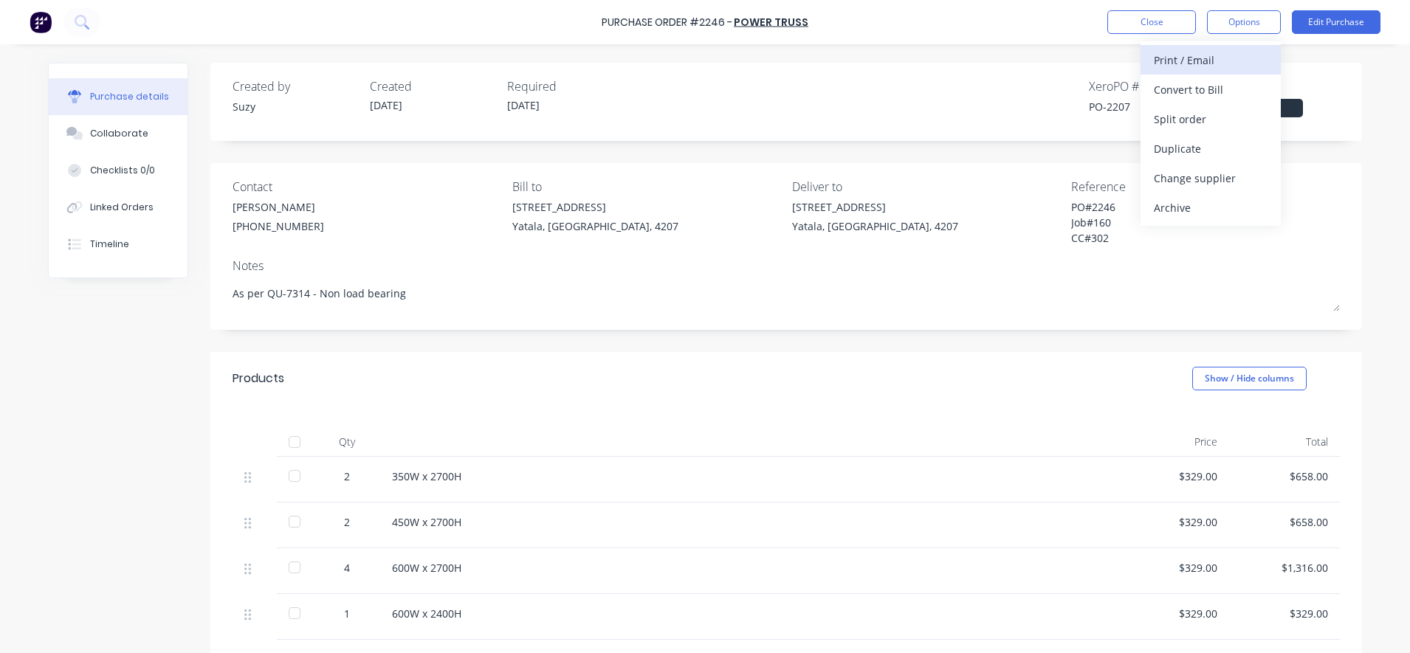
click at [1213, 63] on div "Print / Email" at bounding box center [1211, 59] width 114 height 21
click at [1210, 79] on div "With pricing" at bounding box center [1211, 89] width 114 height 21
type textarea "x"
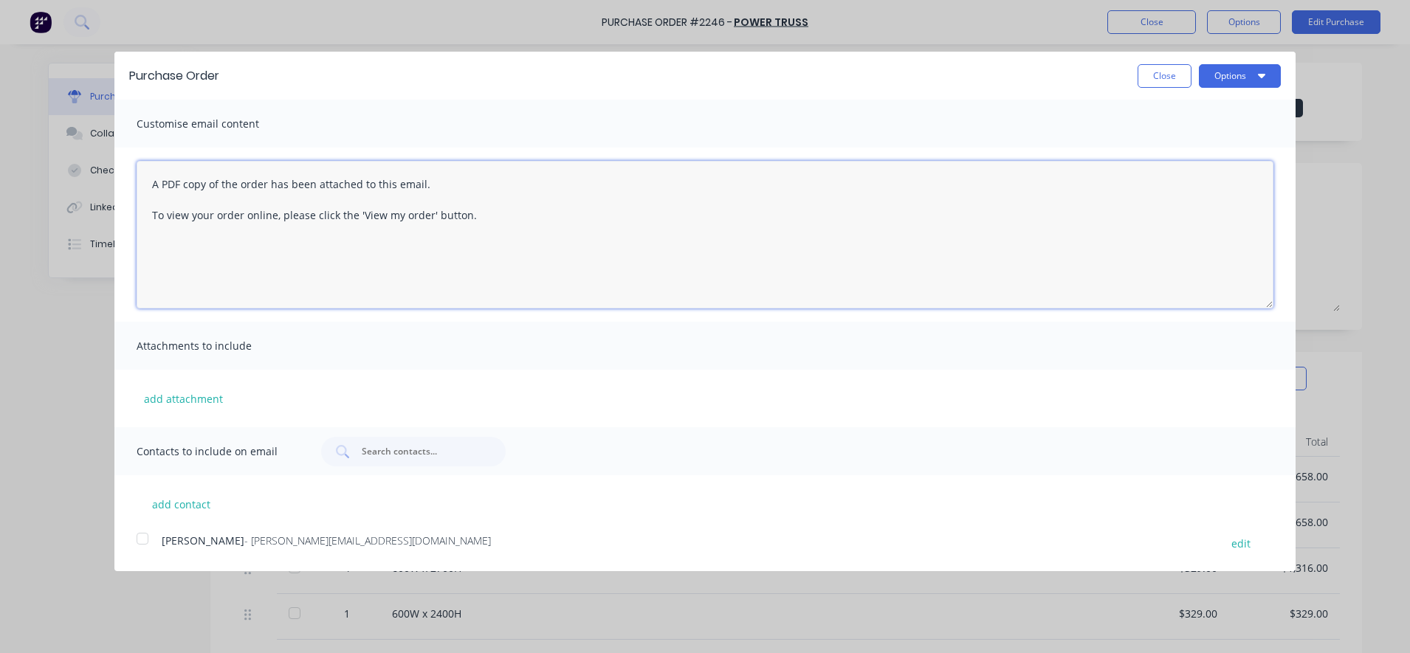
drag, startPoint x: 564, startPoint y: 236, endPoint x: 138, endPoint y: 145, distance: 435.8
click at [138, 145] on div "Customise email content A PDF copy of the order has been attached to this email…" at bounding box center [704, 264] width 1181 height 328
click at [150, 543] on div at bounding box center [143, 539] width 30 height 30
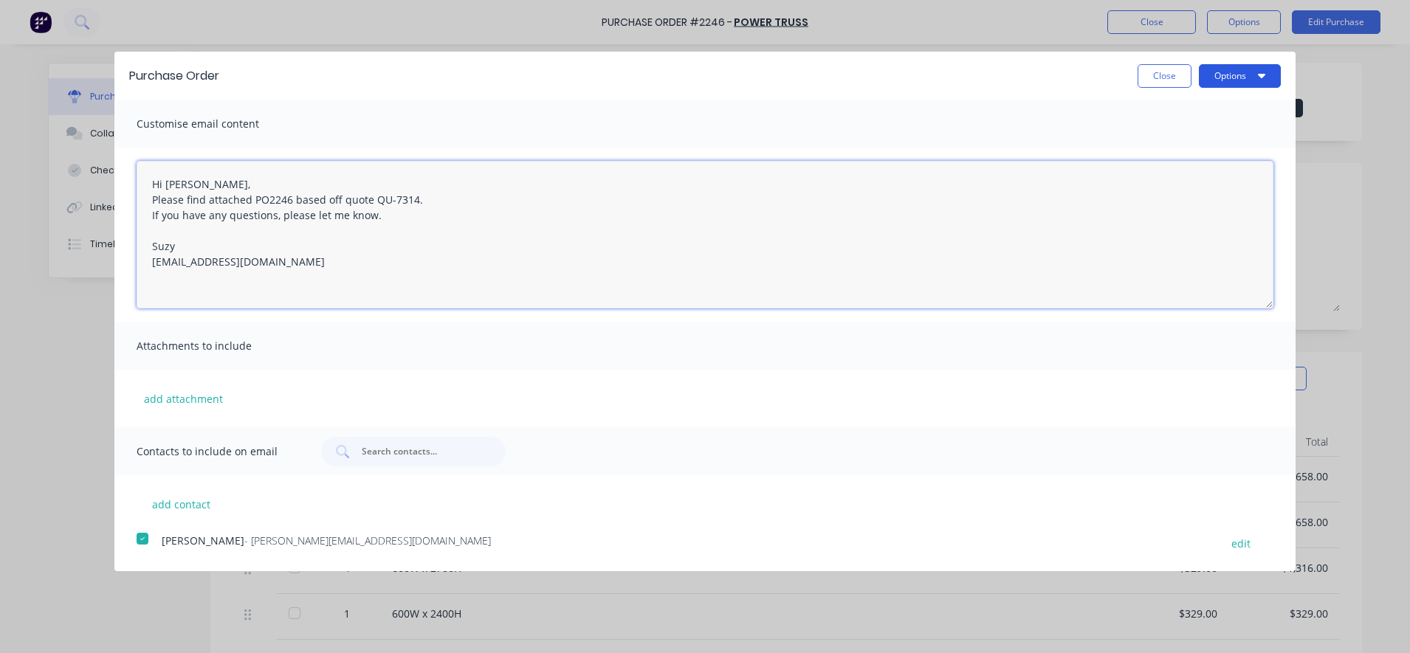
type textarea "Hi [PERSON_NAME], Please find attached PO2246 based off quote QU-7314. If you h…"
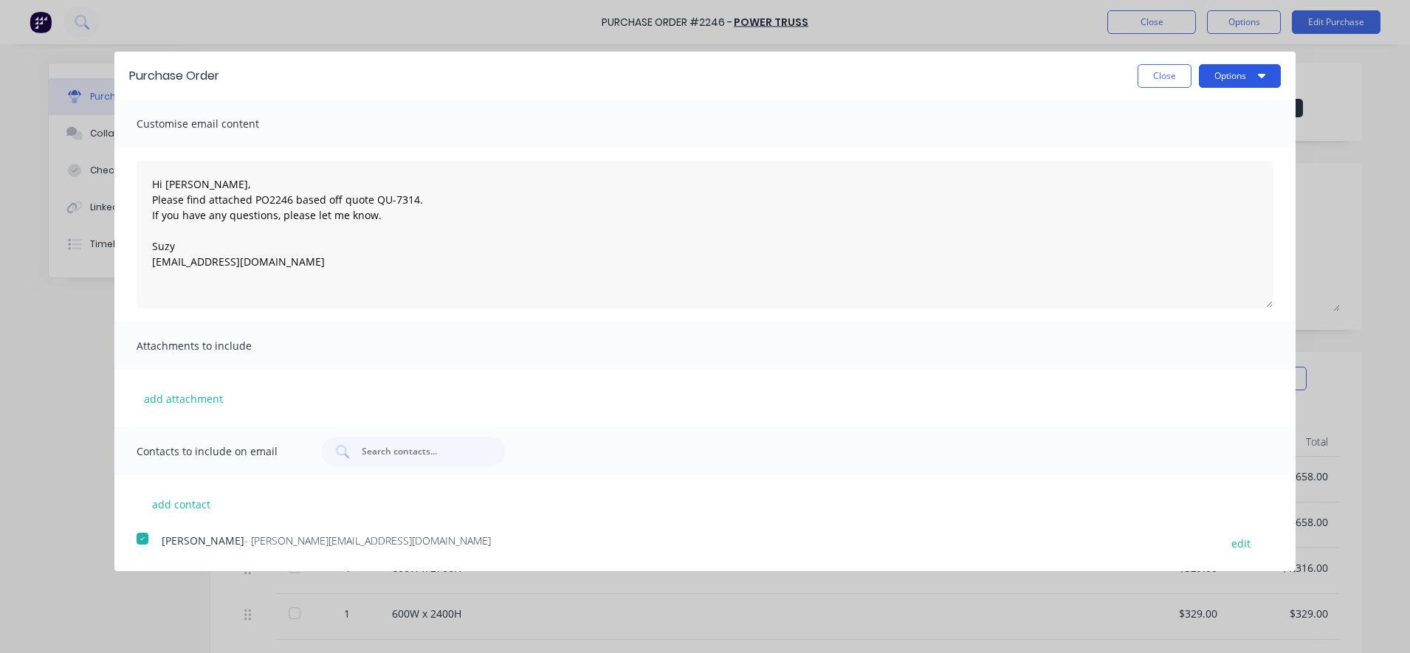
click at [1231, 80] on button "Options" at bounding box center [1240, 76] width 82 height 24
click at [1200, 132] on div "Email" at bounding box center [1211, 142] width 114 height 21
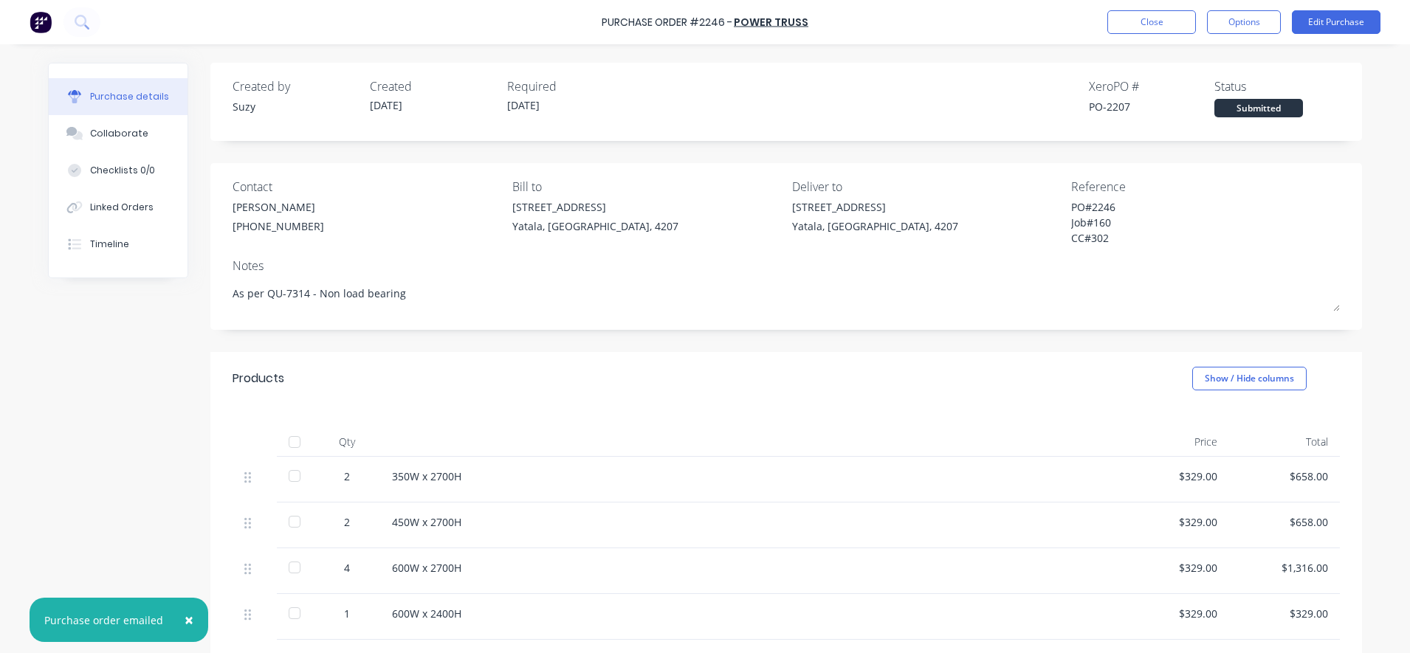
type textarea "x"
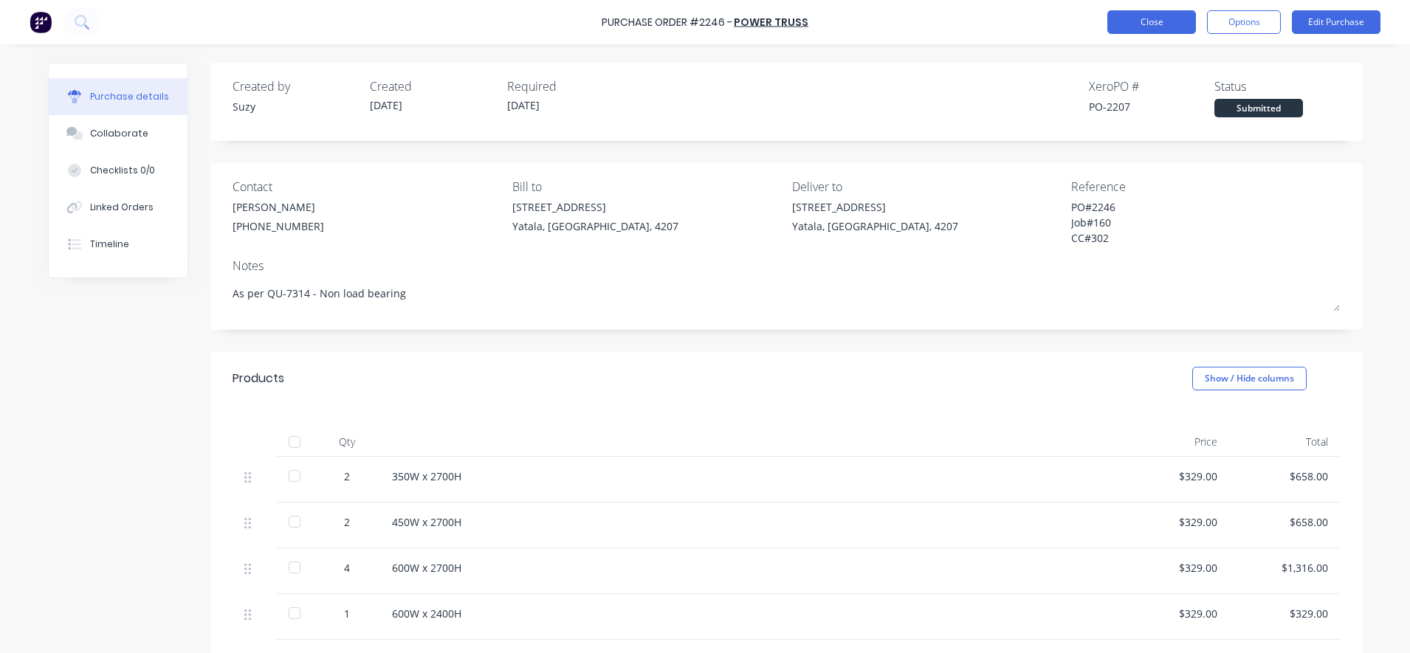
click at [1153, 24] on button "Close" at bounding box center [1152, 22] width 89 height 24
